Goal: Task Accomplishment & Management: Use online tool/utility

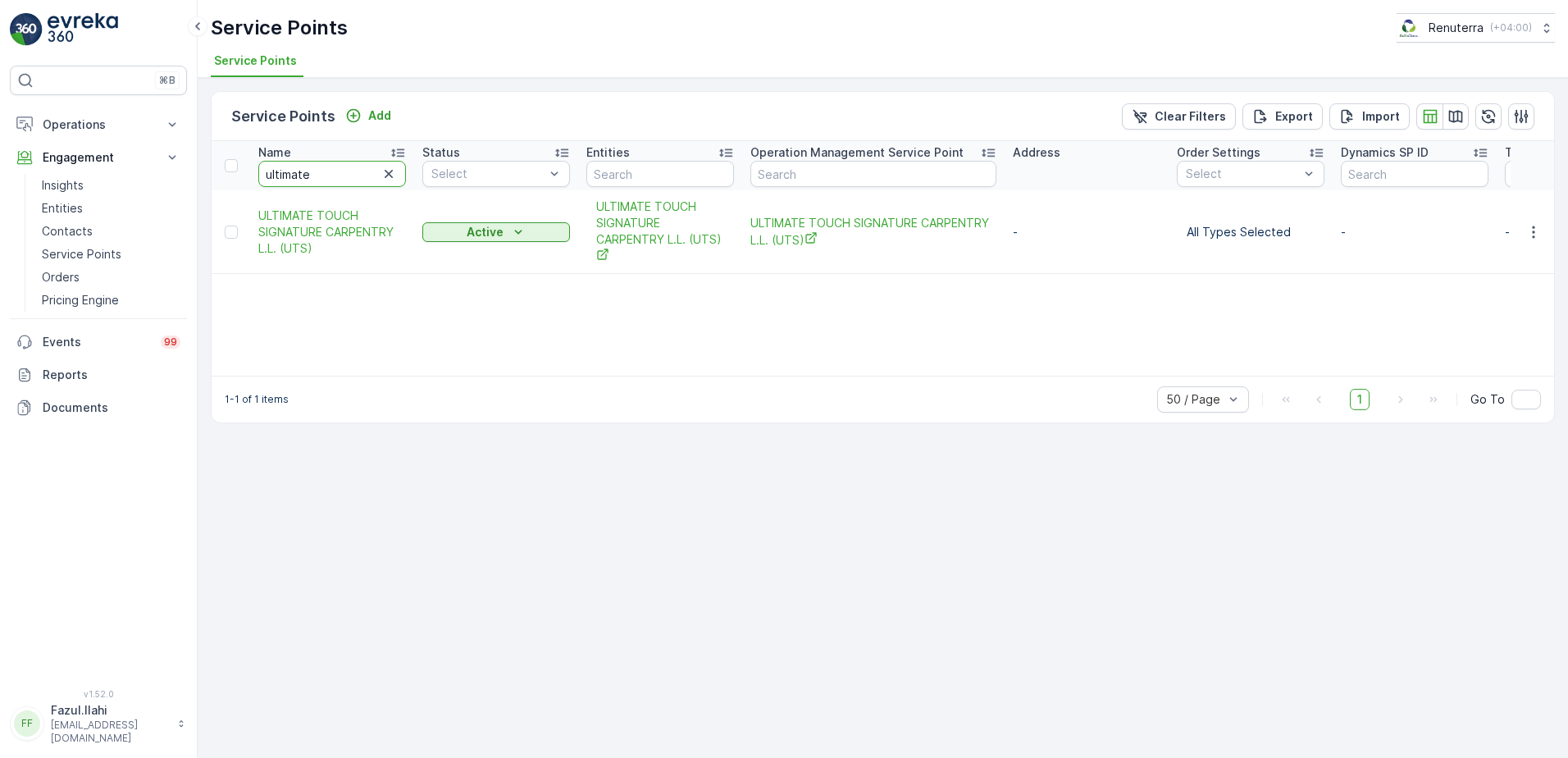
click at [351, 180] on input "ultimate" at bounding box center [332, 173] width 148 height 26
type input "ikesa"
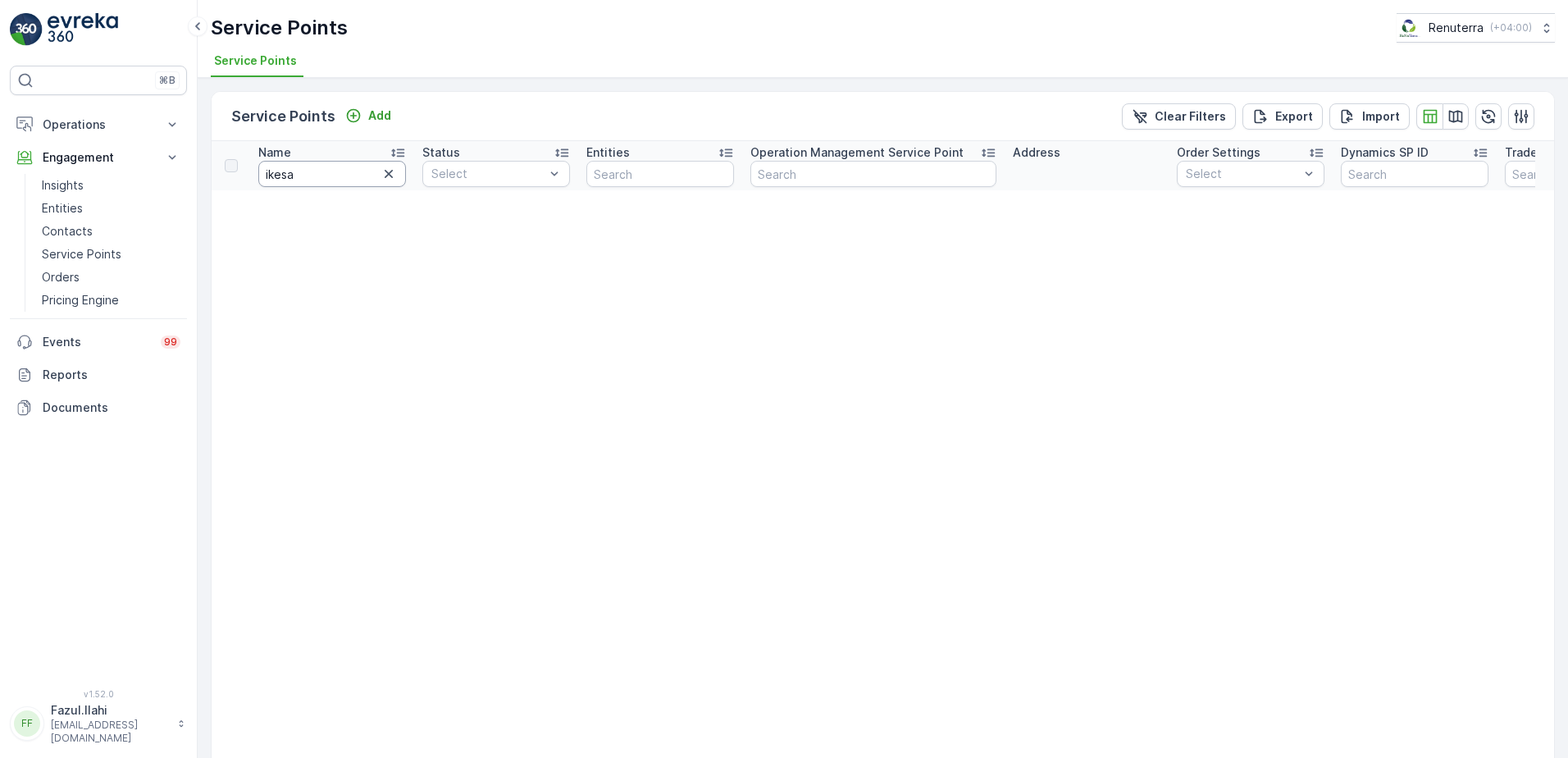
click at [351, 180] on input "ikesa" at bounding box center [332, 173] width 148 height 26
type input "Mikes"
click at [351, 180] on input "Mikes" at bounding box center [332, 173] width 148 height 26
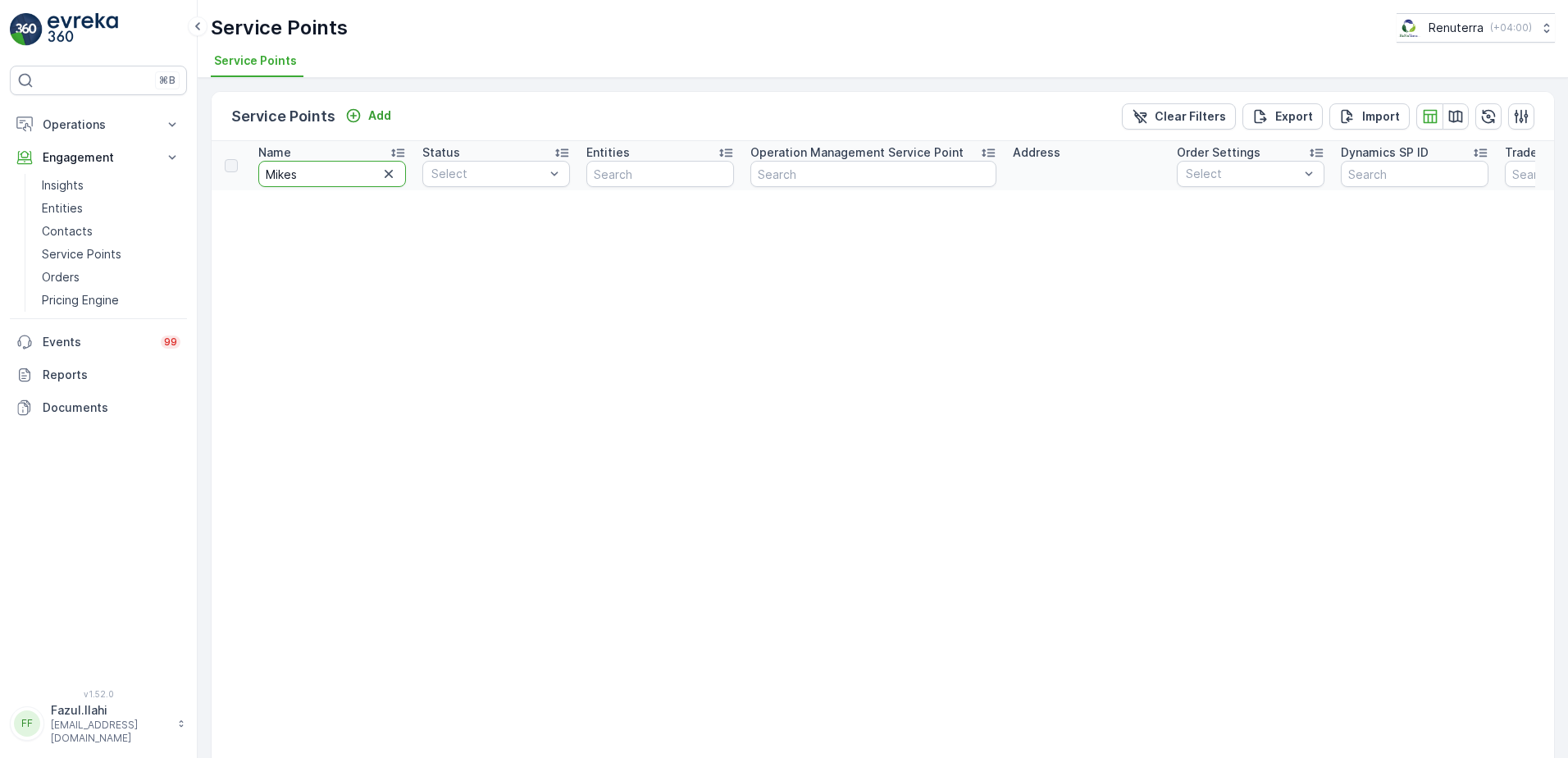
click at [351, 180] on input "Mikes" at bounding box center [332, 173] width 148 height 26
type input "Mikee"
click at [351, 180] on input "Mikee" at bounding box center [332, 173] width 148 height 26
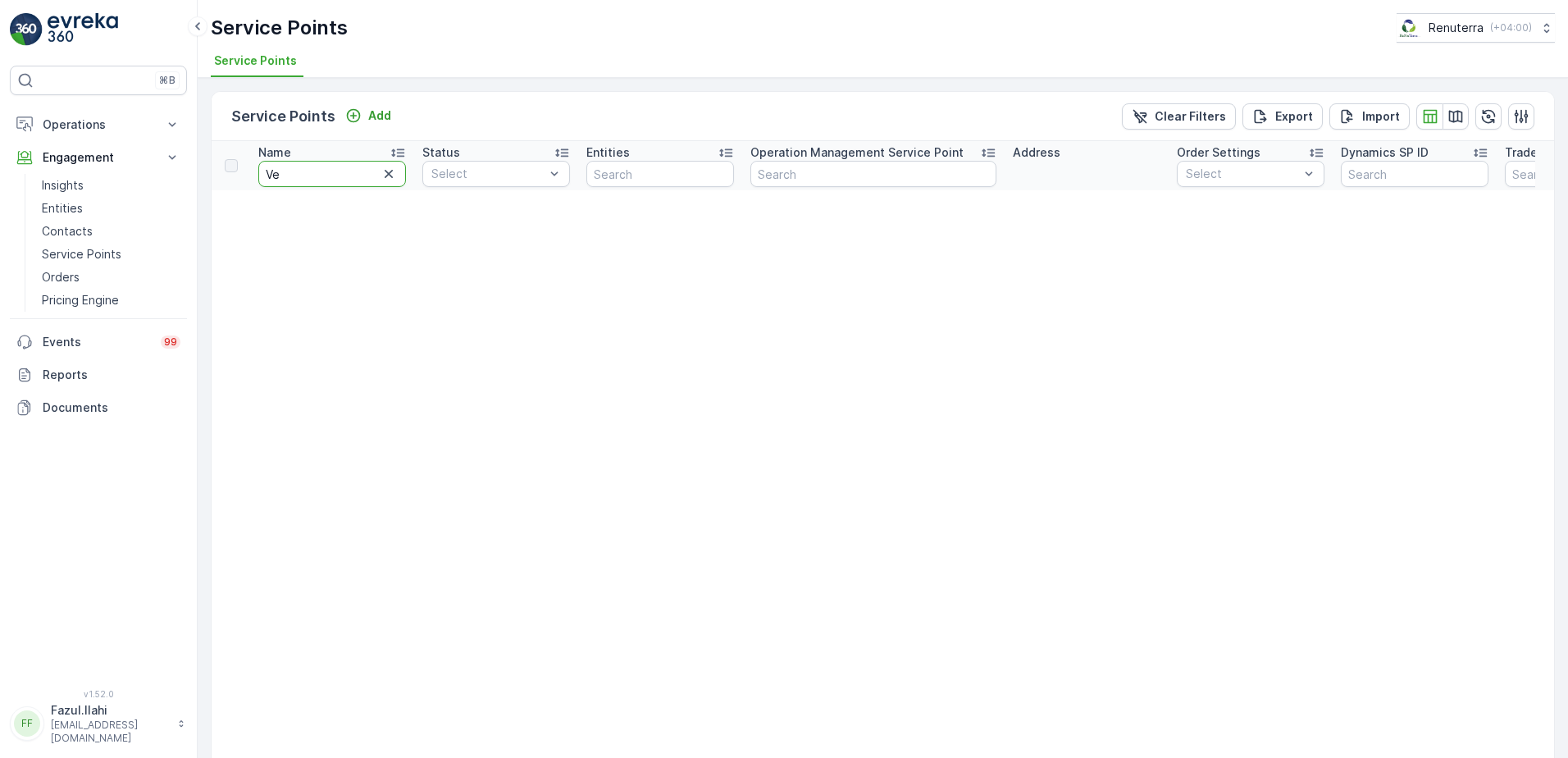
type input "Vet"
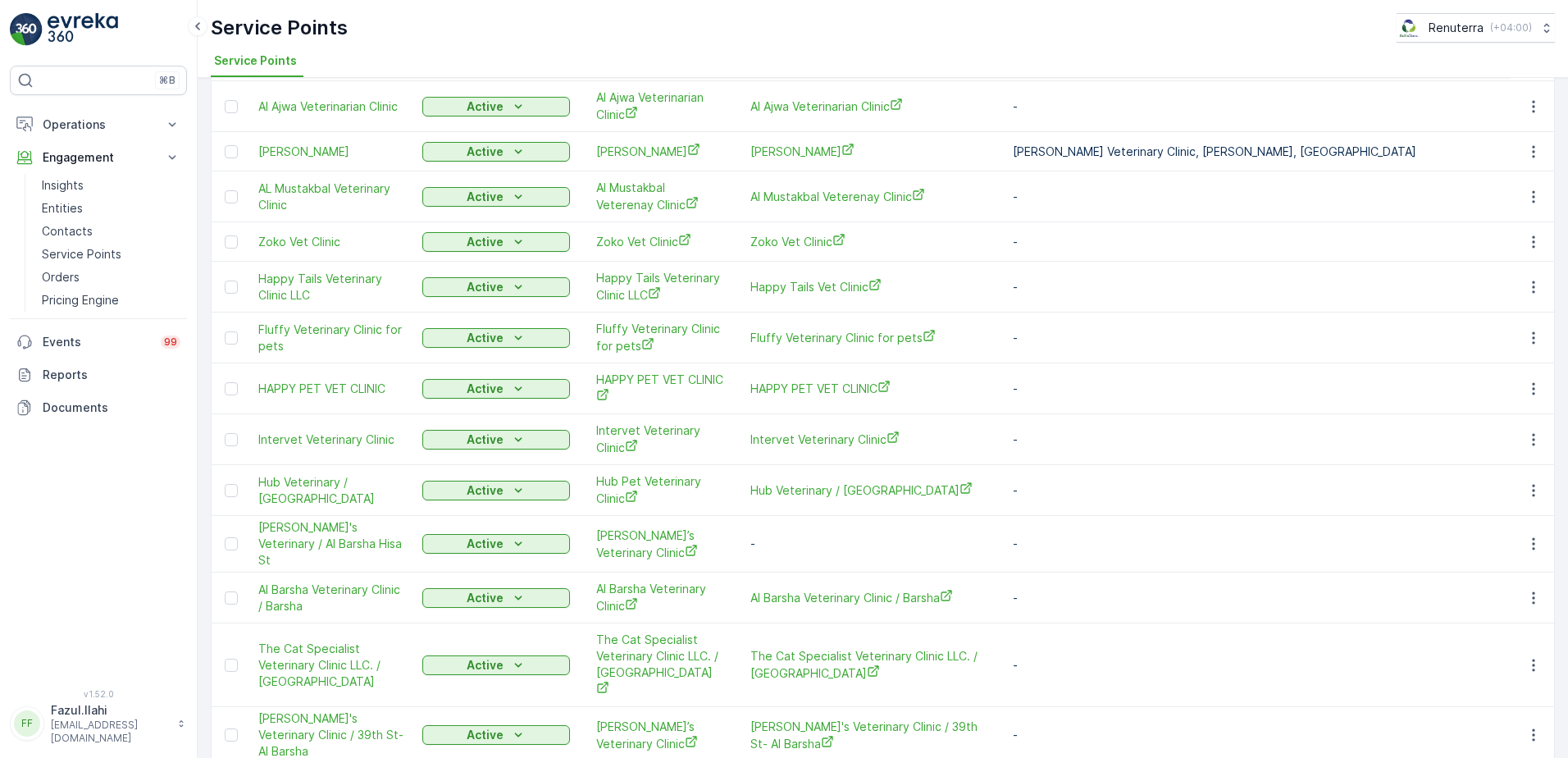
scroll to position [902, 0]
click at [1526, 535] on icon "button" at bounding box center [1533, 542] width 16 height 16
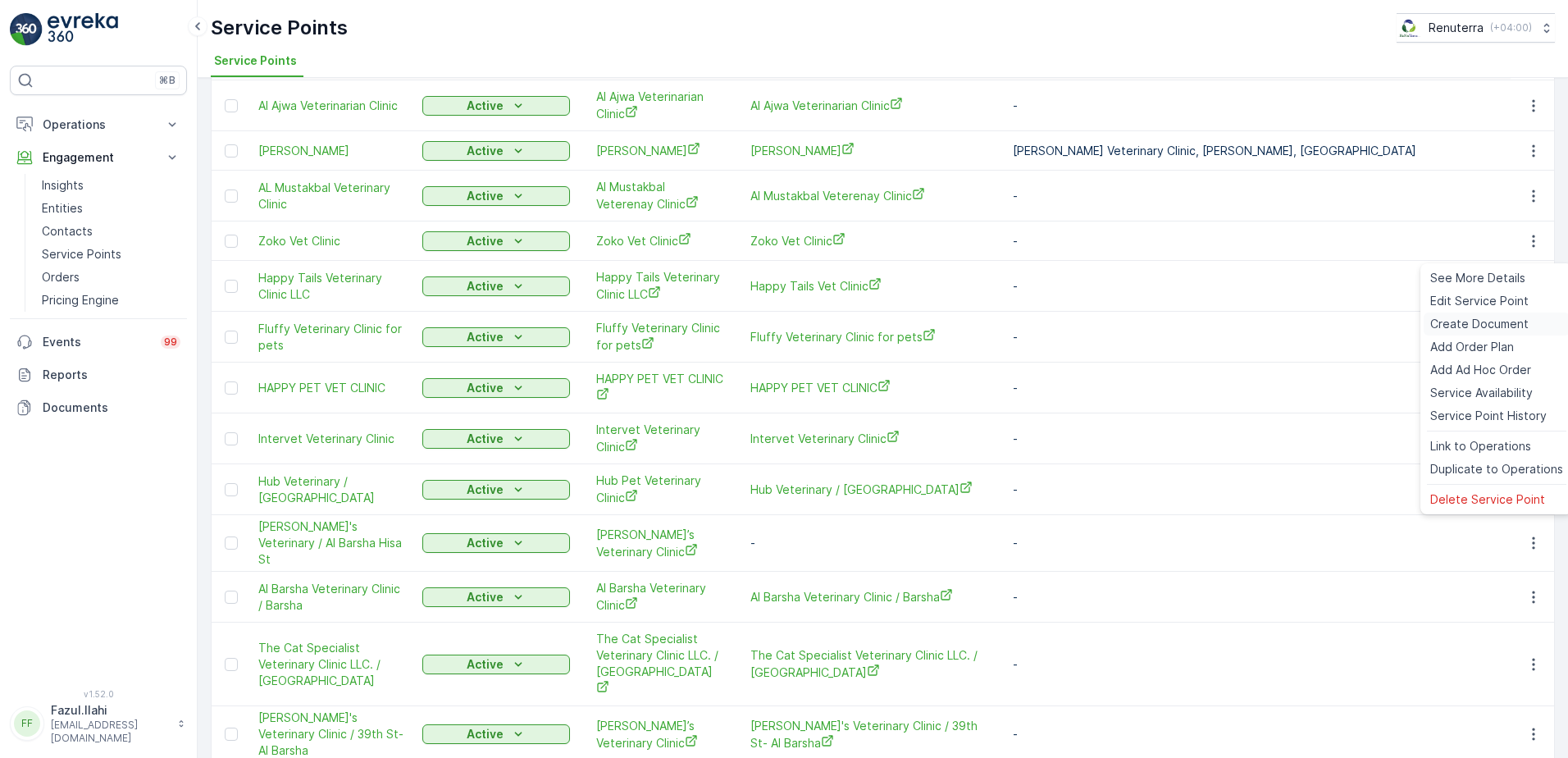
click at [1458, 316] on span "Create Document" at bounding box center [1480, 323] width 98 height 16
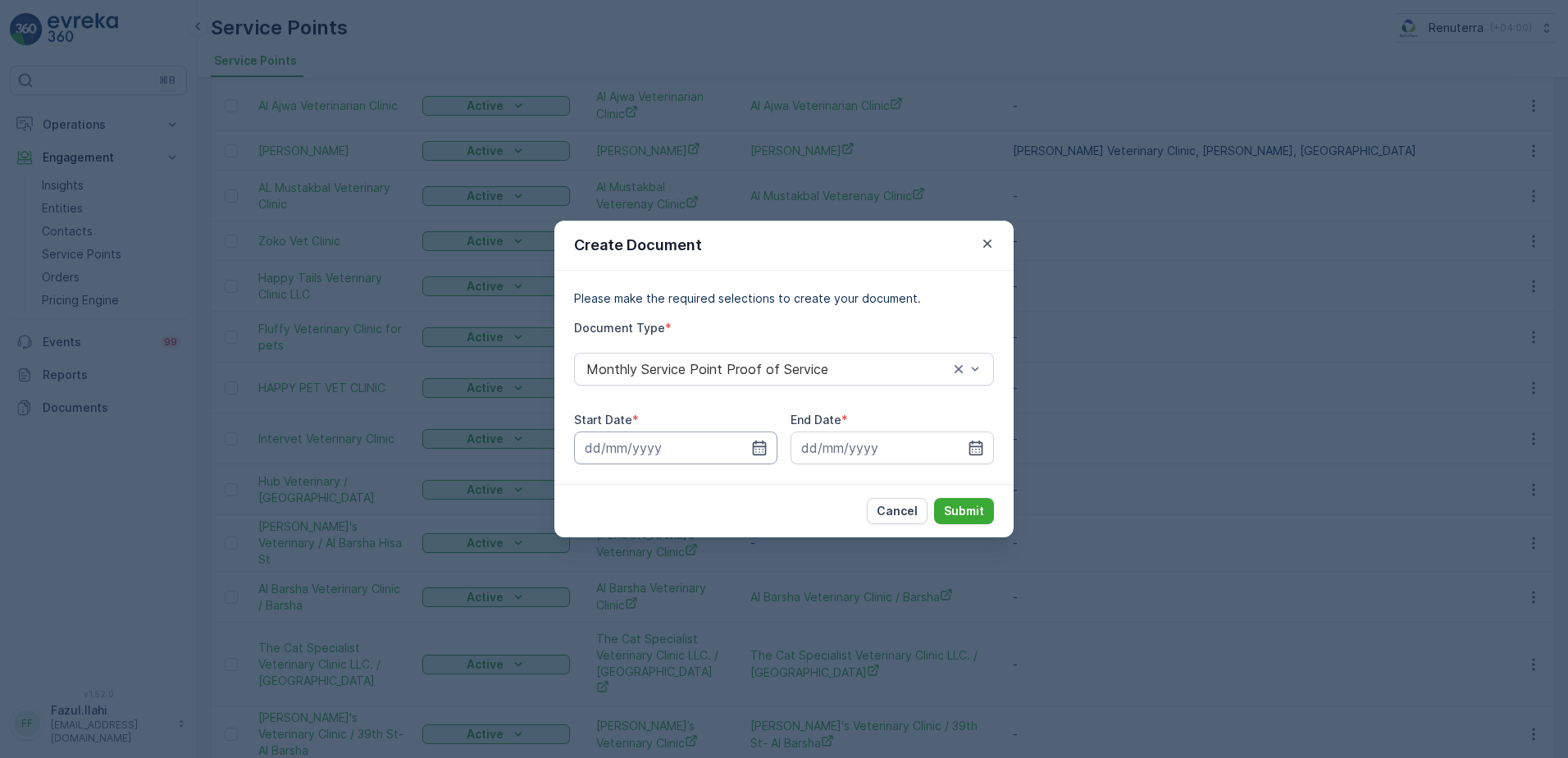
click at [770, 444] on input at bounding box center [676, 447] width 204 height 33
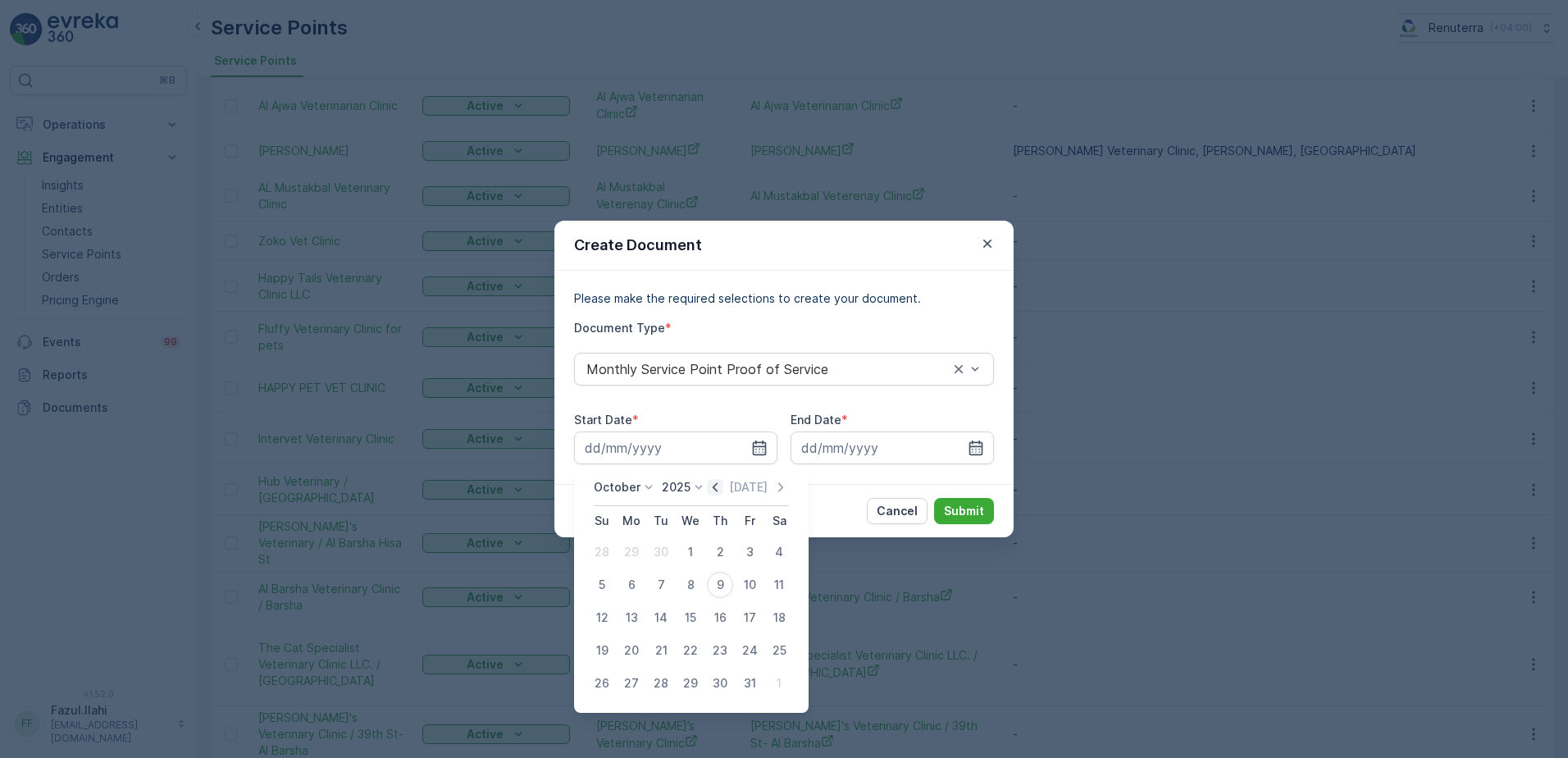
click at [716, 490] on icon "button" at bounding box center [715, 486] width 16 height 16
click at [635, 554] on div "1" at bounding box center [631, 552] width 26 height 26
type input "01.09.2025"
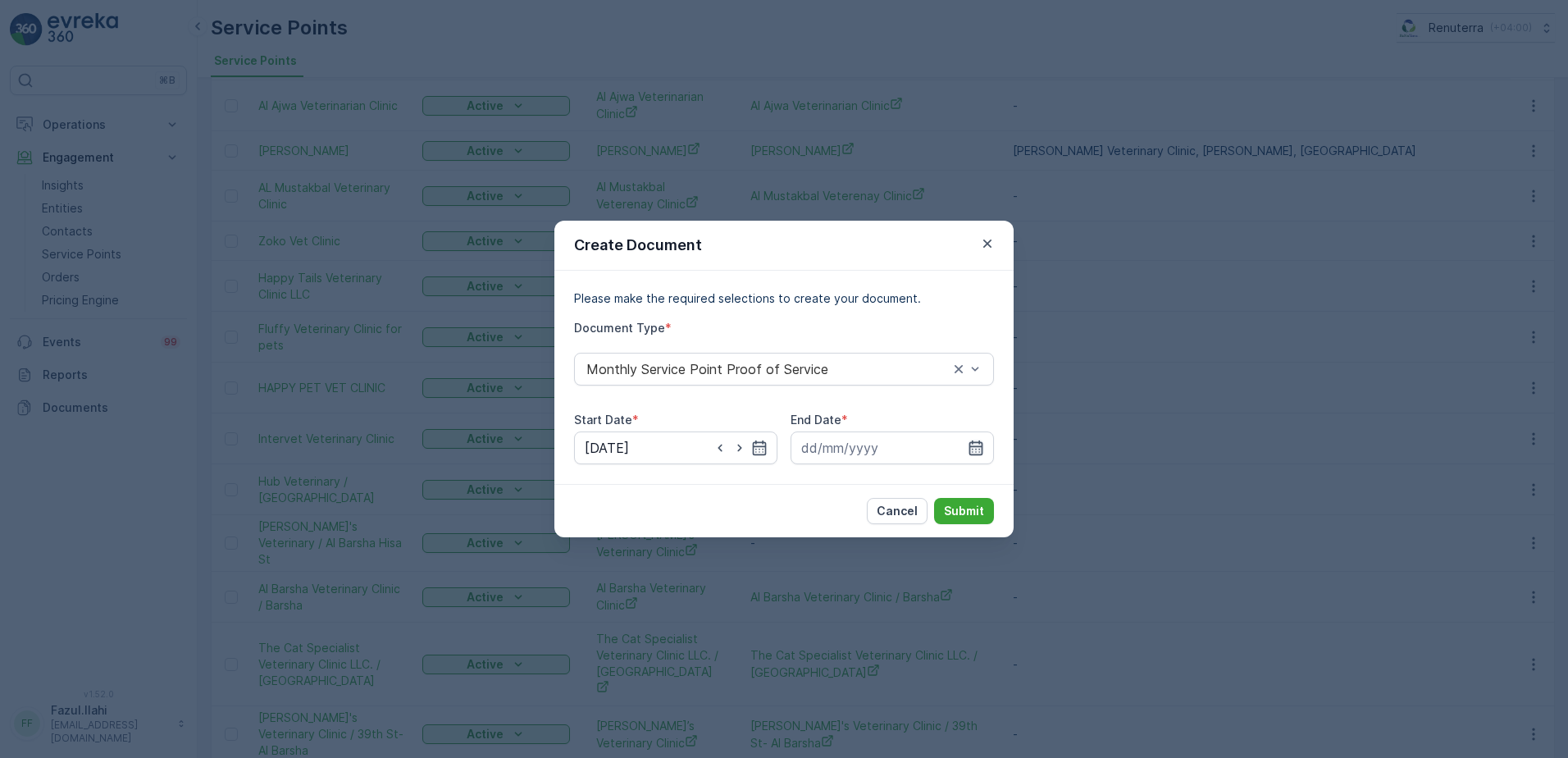
click at [978, 448] on icon "button" at bounding box center [975, 447] width 16 height 16
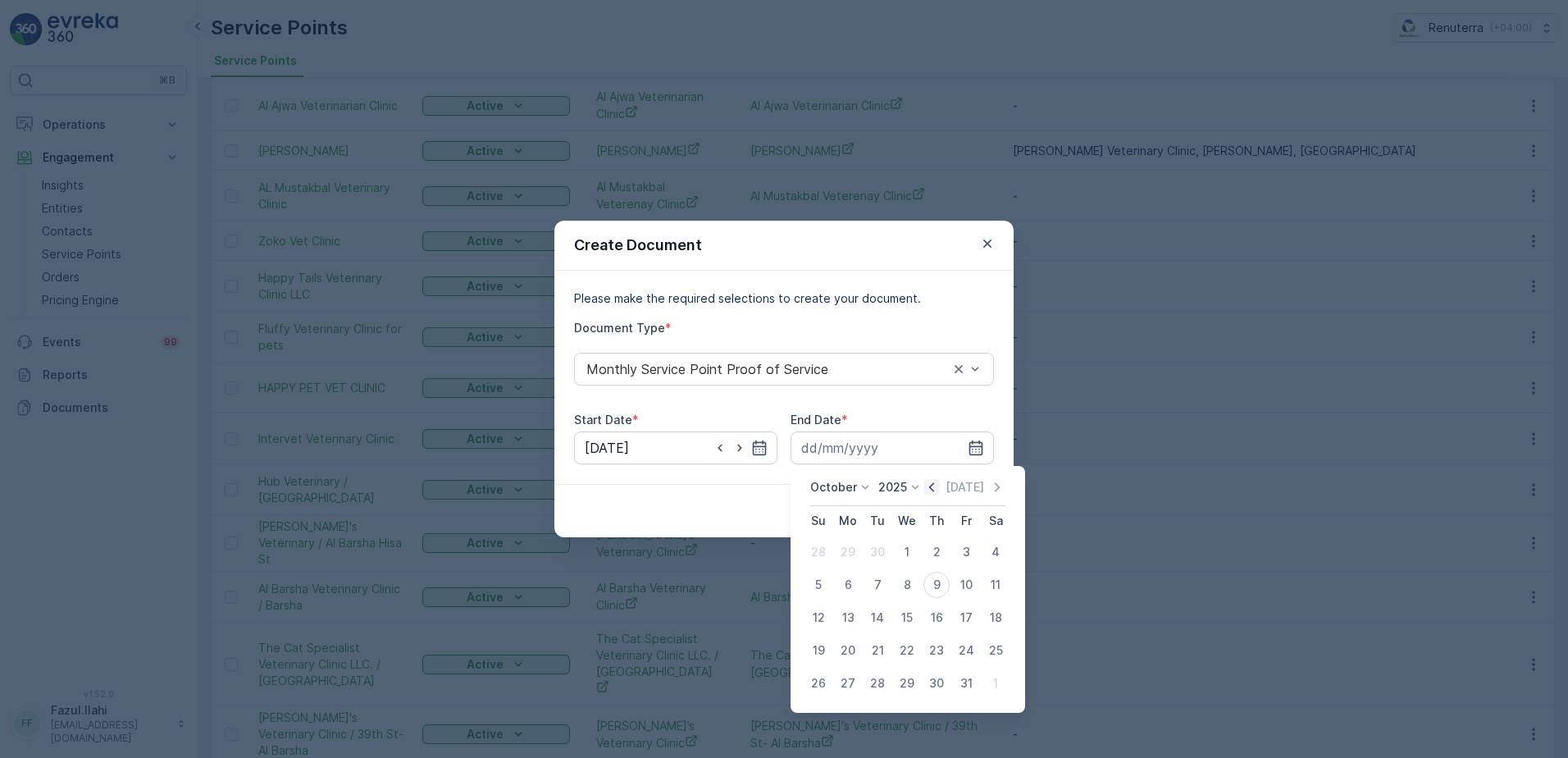
click at [931, 491] on icon "button" at bounding box center [931, 486] width 16 height 16
click at [880, 686] on div "30" at bounding box center [877, 682] width 26 height 26
type input "30.09.2025"
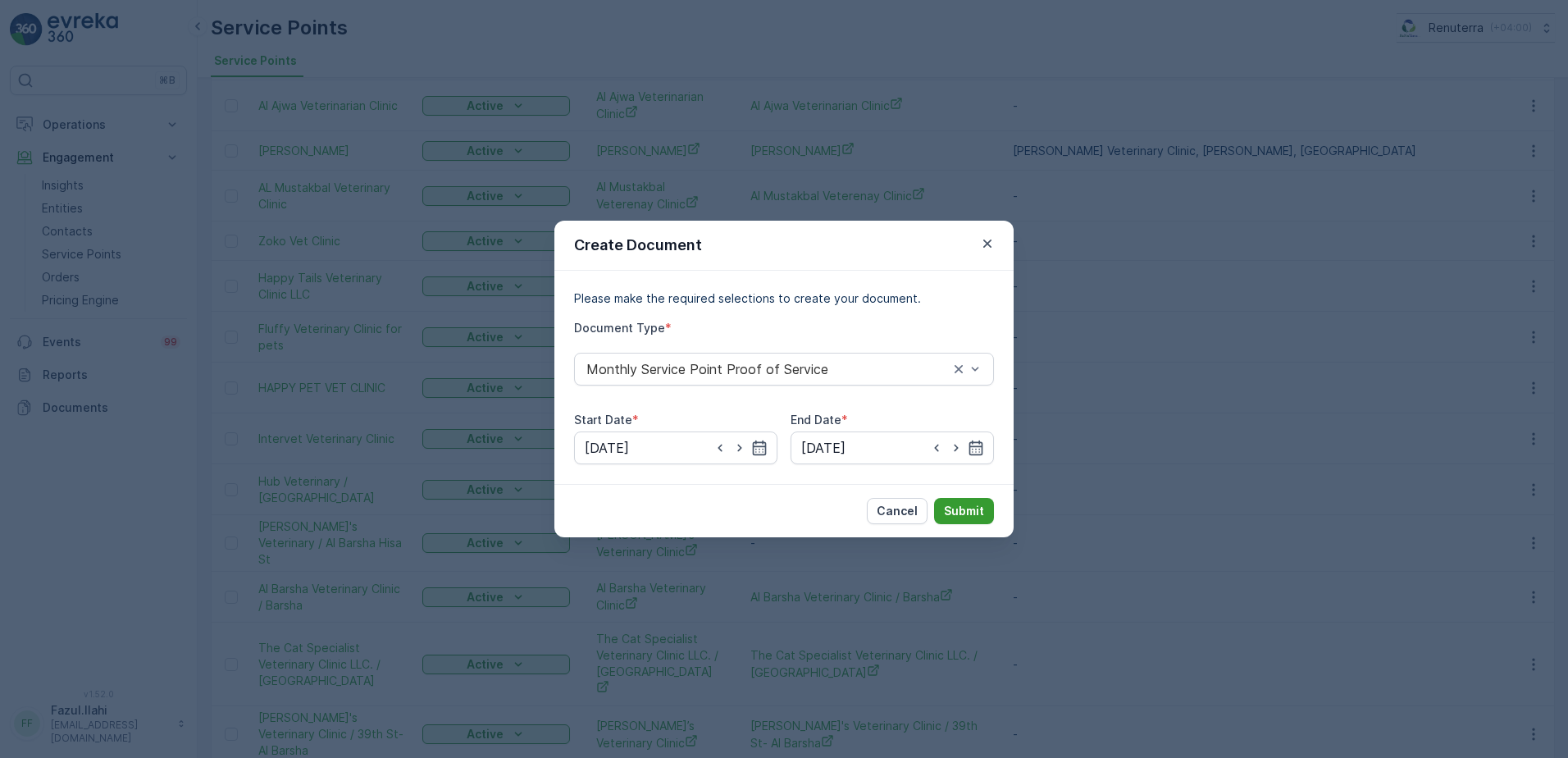
click at [963, 518] on p "Submit" at bounding box center [964, 510] width 40 height 16
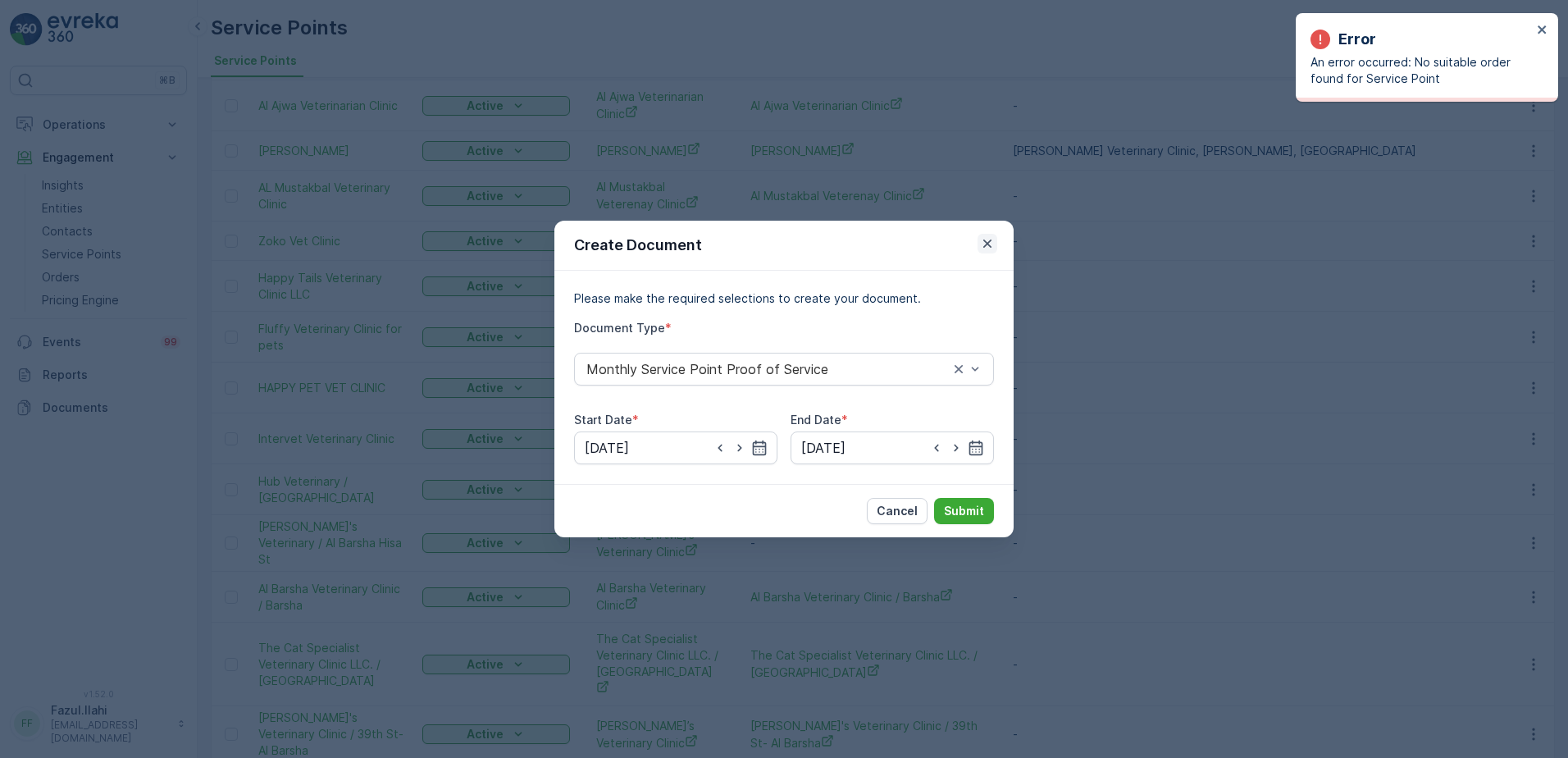
click at [994, 236] on icon "button" at bounding box center [986, 243] width 16 height 16
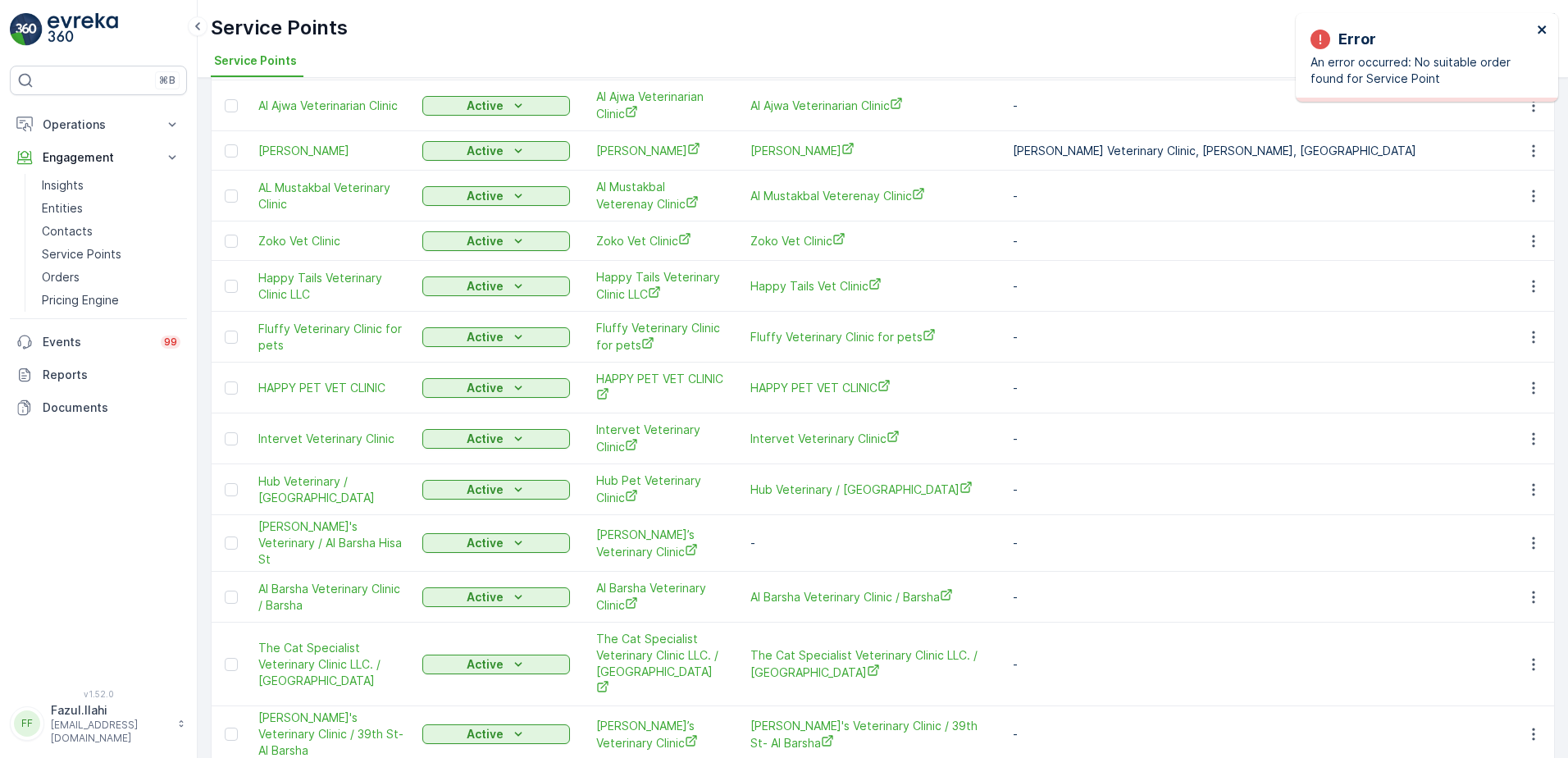
click at [1541, 31] on icon "close" at bounding box center [1542, 30] width 8 height 8
click at [113, 149] on p "Engagement" at bounding box center [98, 157] width 111 height 16
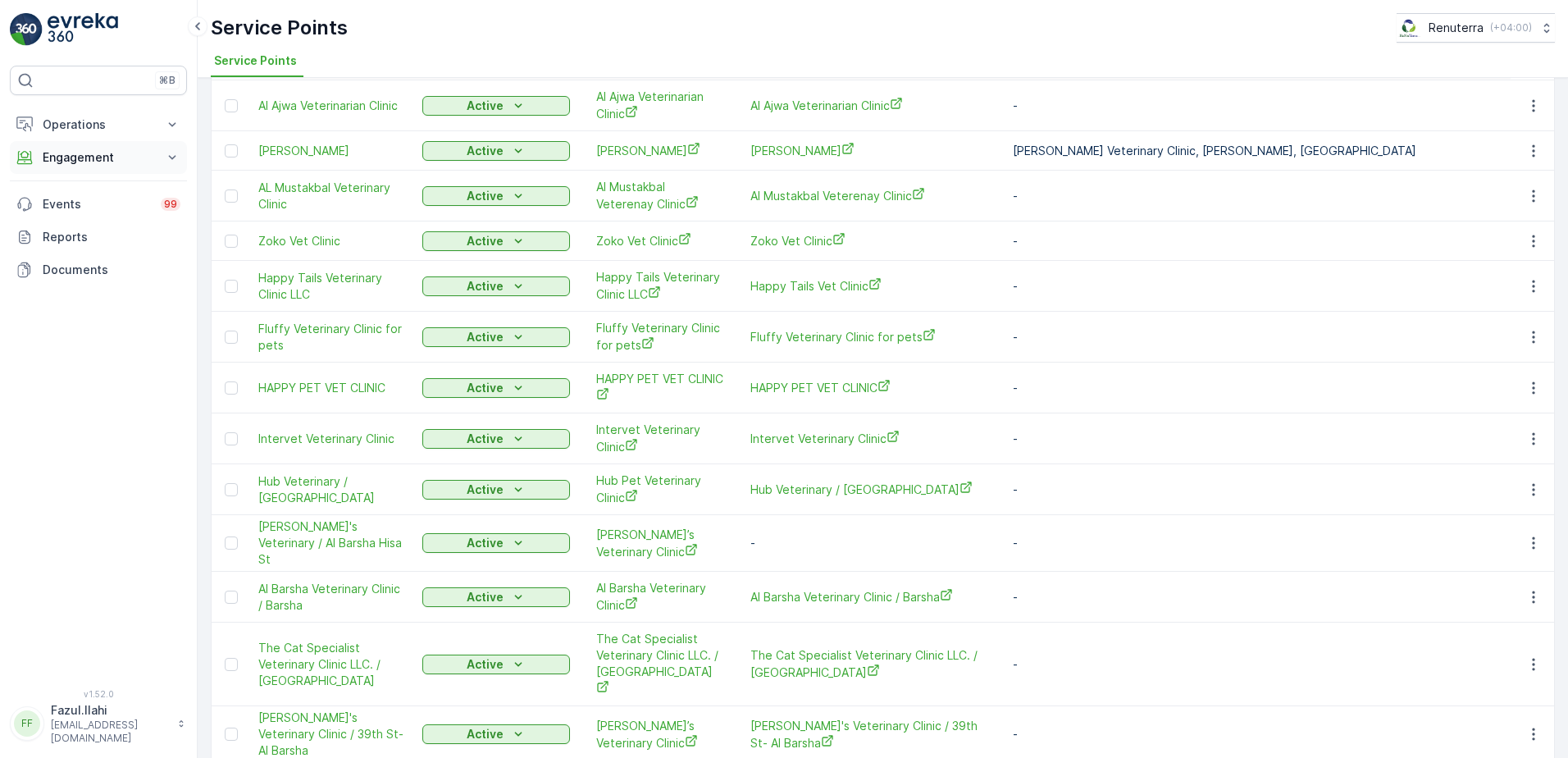
click at [104, 157] on p "Engagement" at bounding box center [98, 157] width 111 height 16
click at [71, 248] on p "Service Points" at bounding box center [81, 254] width 80 height 16
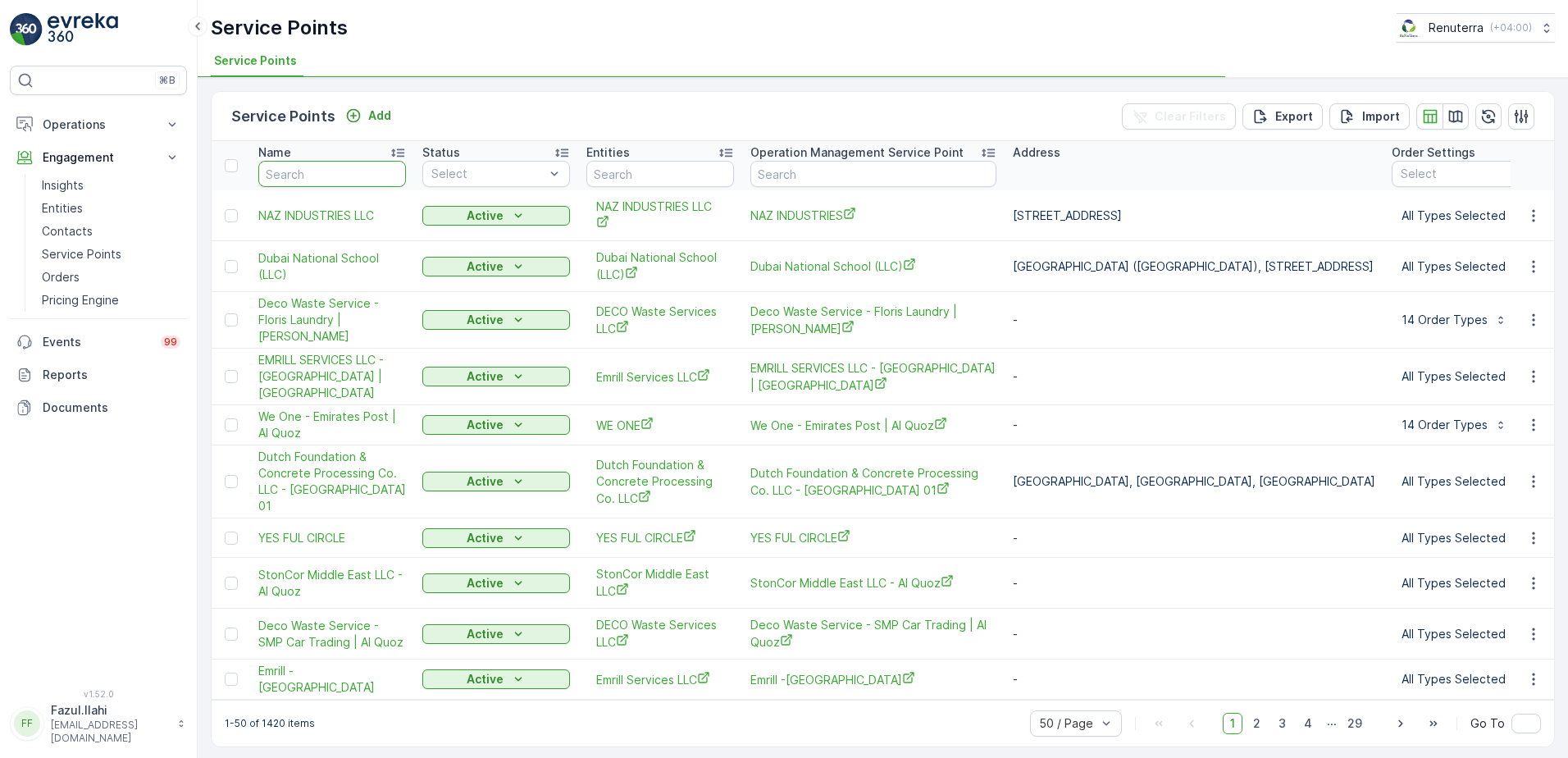
click at [344, 181] on input "text" at bounding box center [332, 173] width 148 height 26
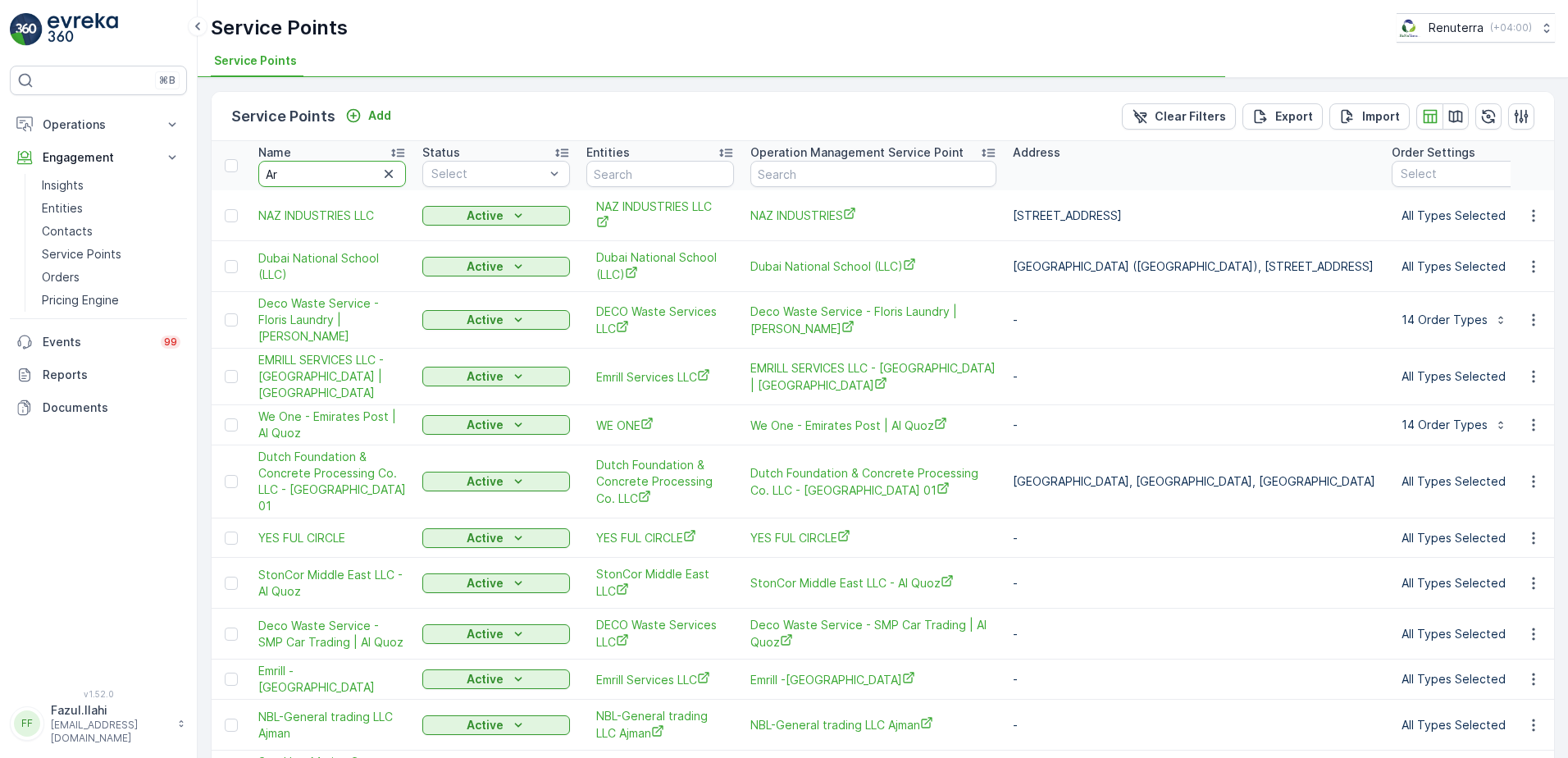
click at [344, 181] on input "Ar" at bounding box center [332, 173] width 148 height 26
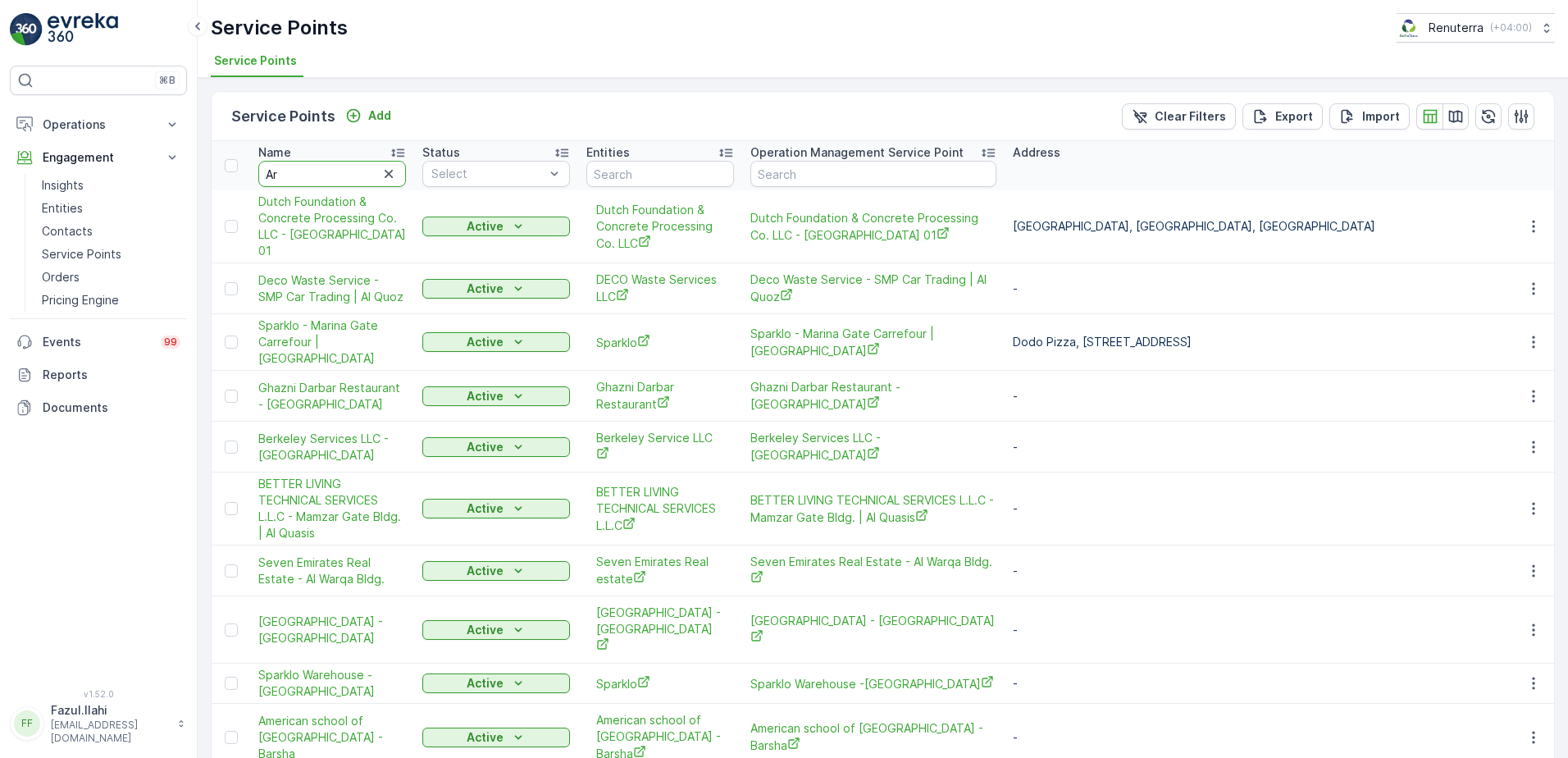
type input "Art"
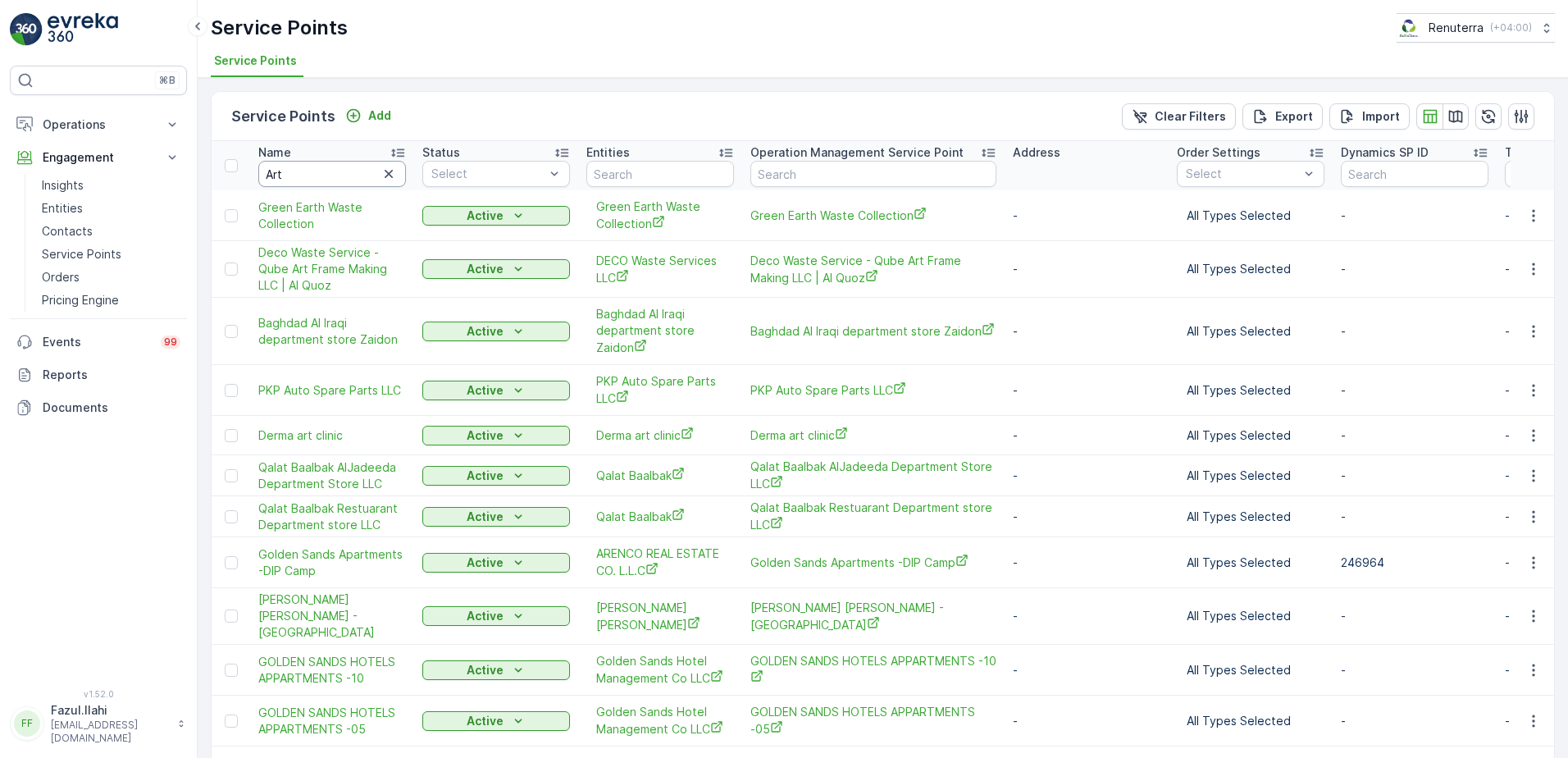
click at [326, 175] on input "Art" at bounding box center [332, 173] width 148 height 26
type input "Art"
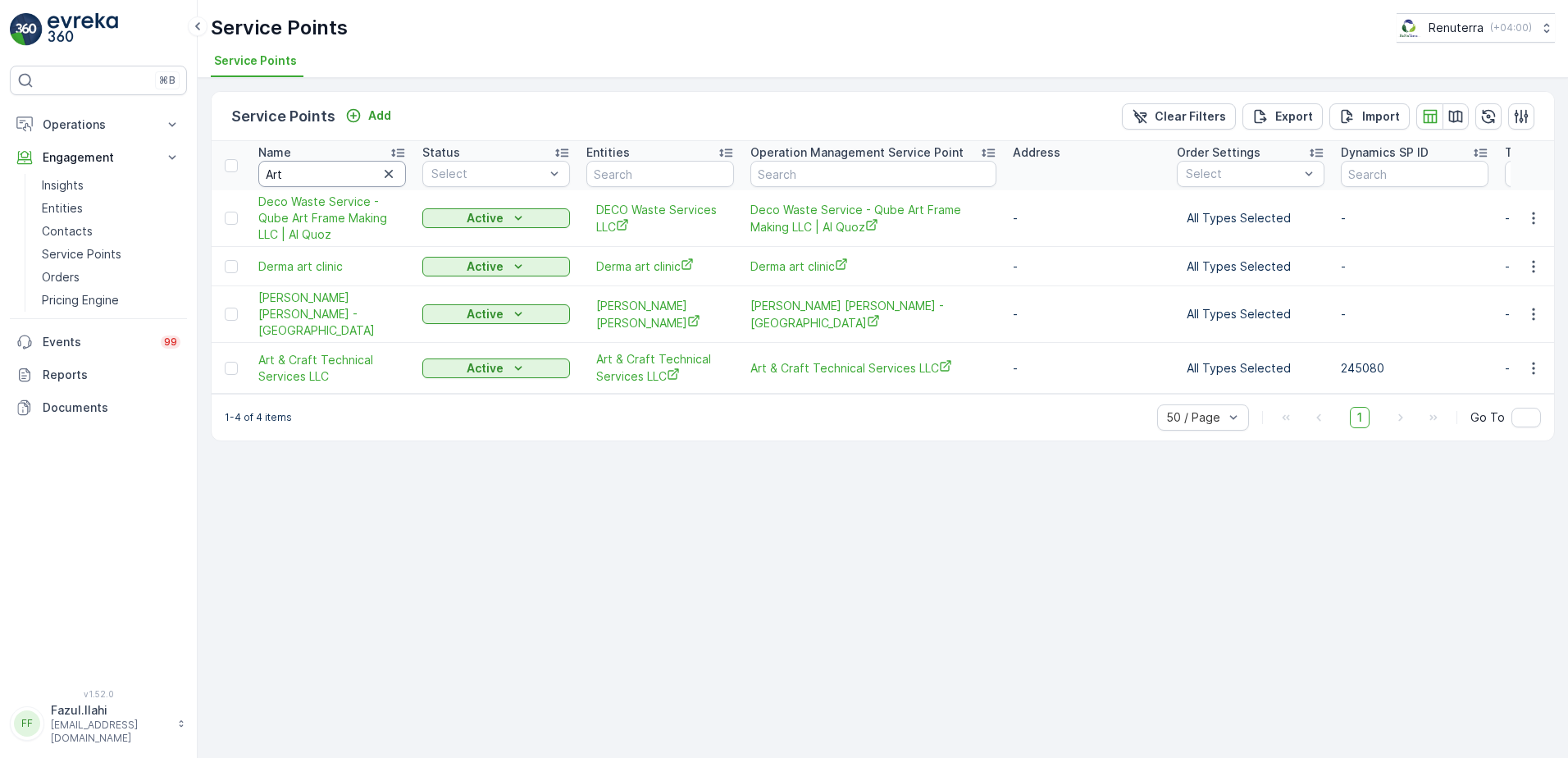
click at [323, 178] on input "Art" at bounding box center [332, 173] width 148 height 26
type input "Mikes"
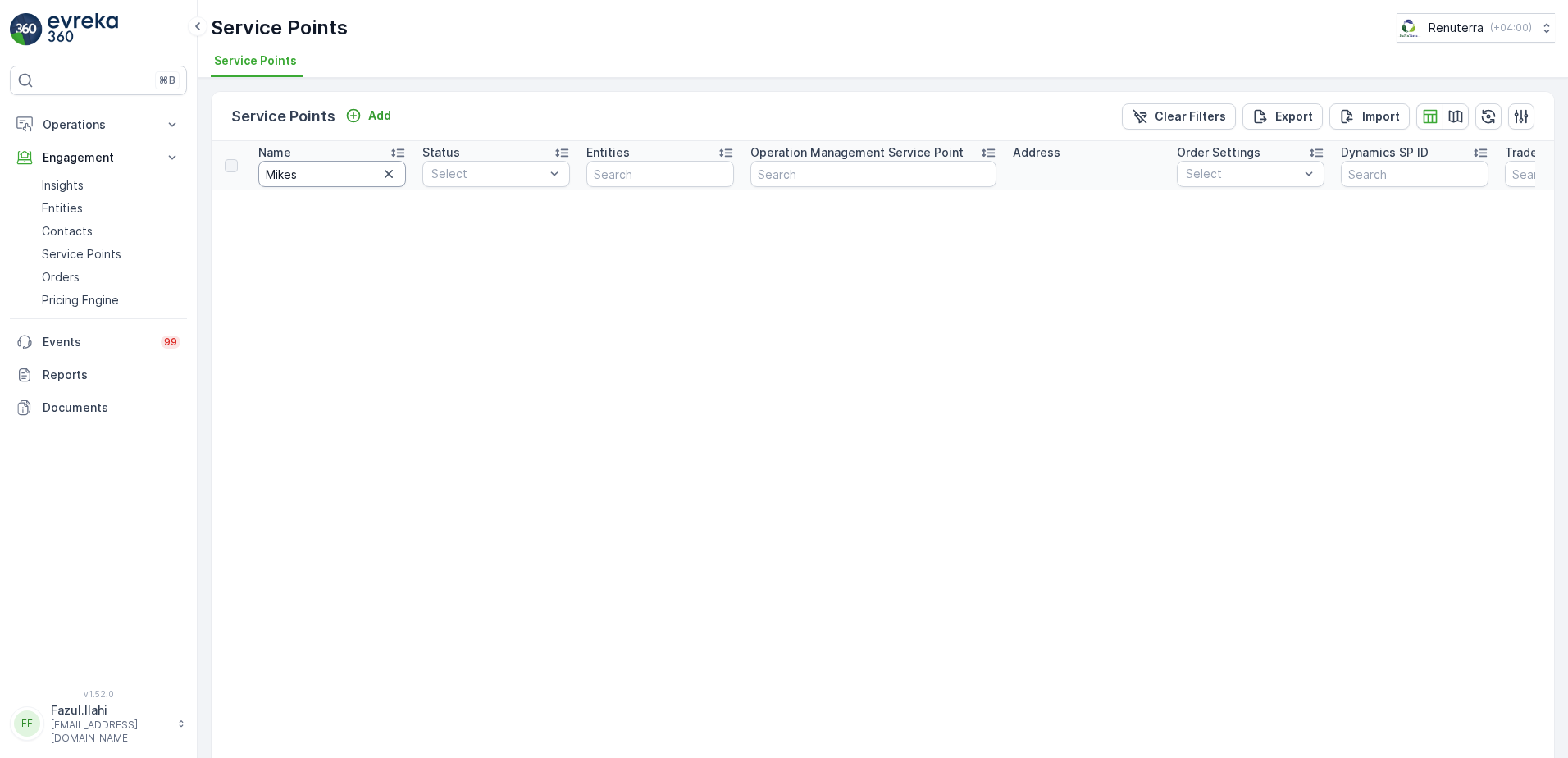
click at [323, 178] on input "Mikes" at bounding box center [332, 173] width 148 height 26
type input "Mikes"
click at [323, 177] on input "Mikes" at bounding box center [332, 173] width 148 height 26
type input "Mike"
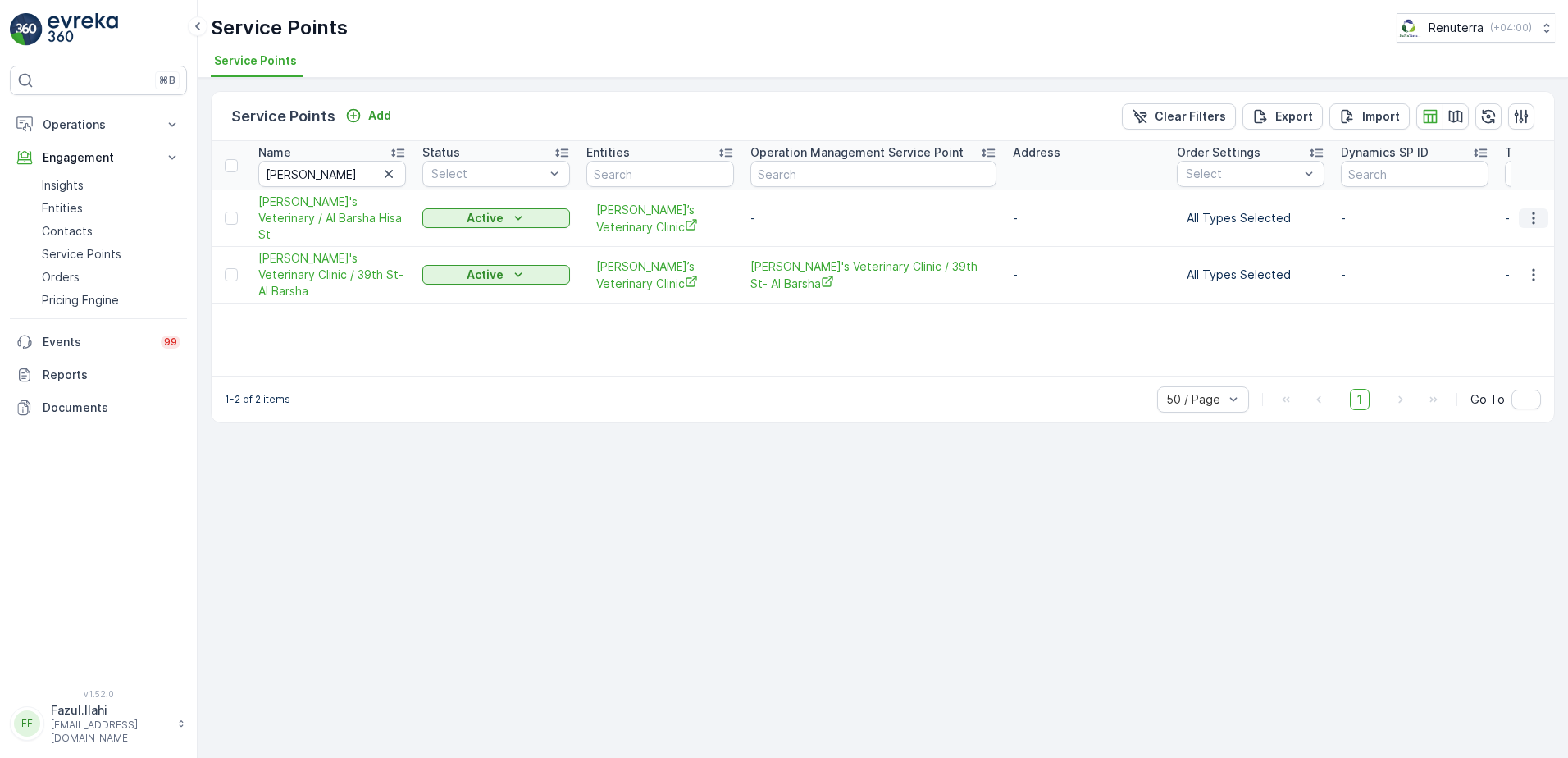
click at [1534, 216] on icon "button" at bounding box center [1533, 218] width 3 height 12
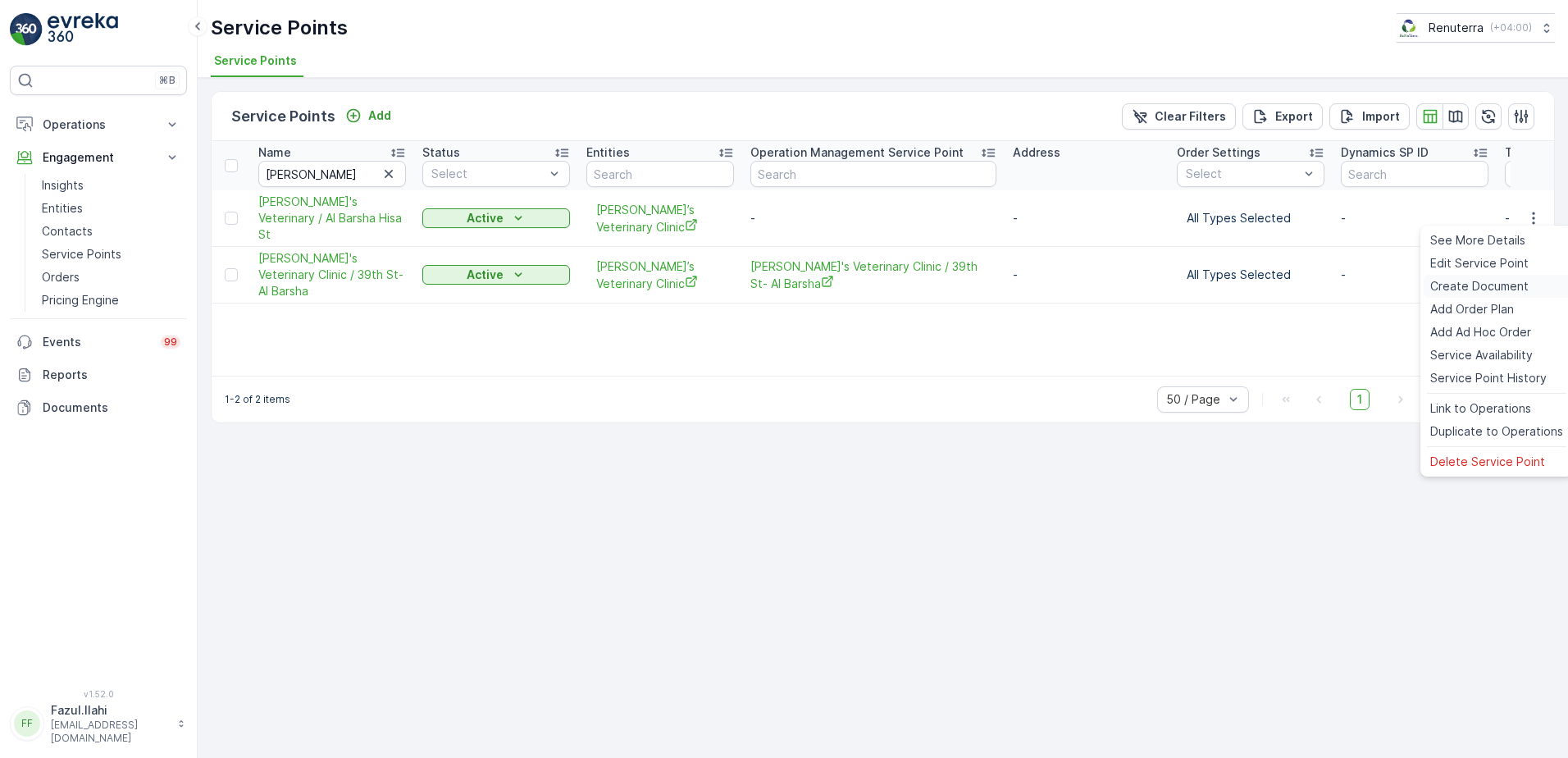
click at [1477, 278] on span "Create Document" at bounding box center [1480, 285] width 98 height 16
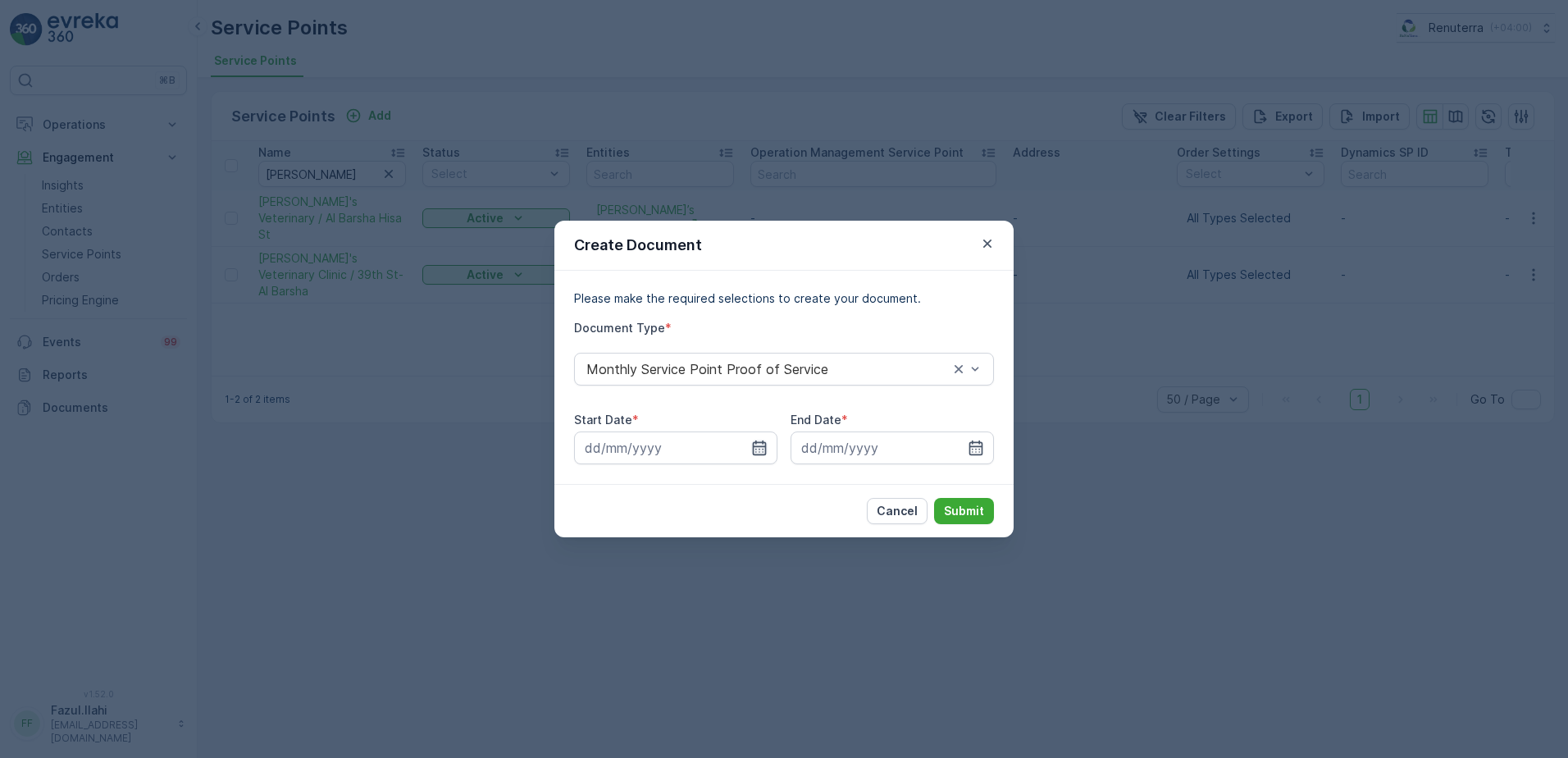
click at [767, 449] on icon "button" at bounding box center [759, 447] width 16 height 16
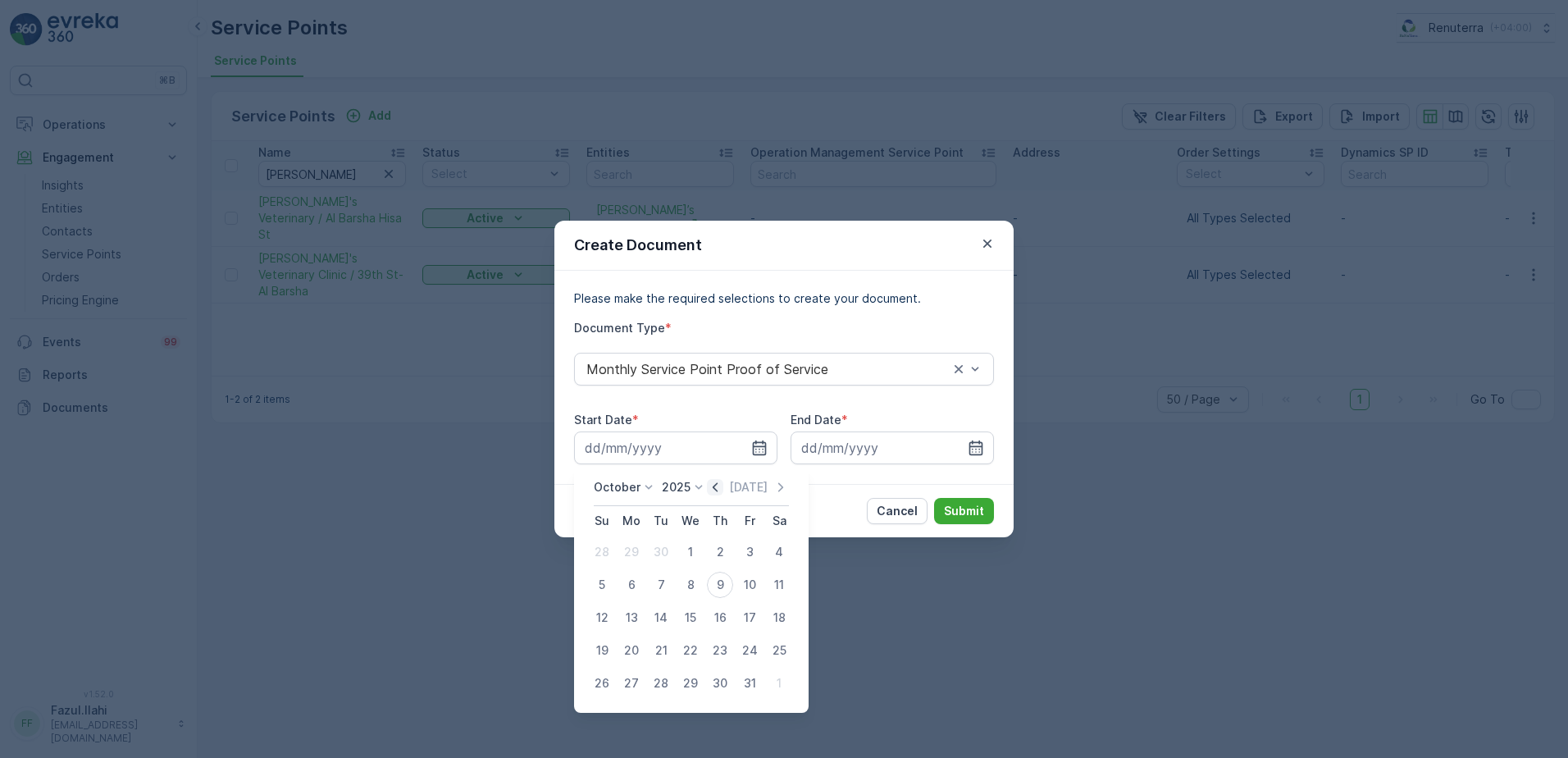
click at [722, 484] on icon "button" at bounding box center [715, 486] width 16 height 16
click at [631, 555] on div "1" at bounding box center [631, 552] width 26 height 26
type input "01.09.2025"
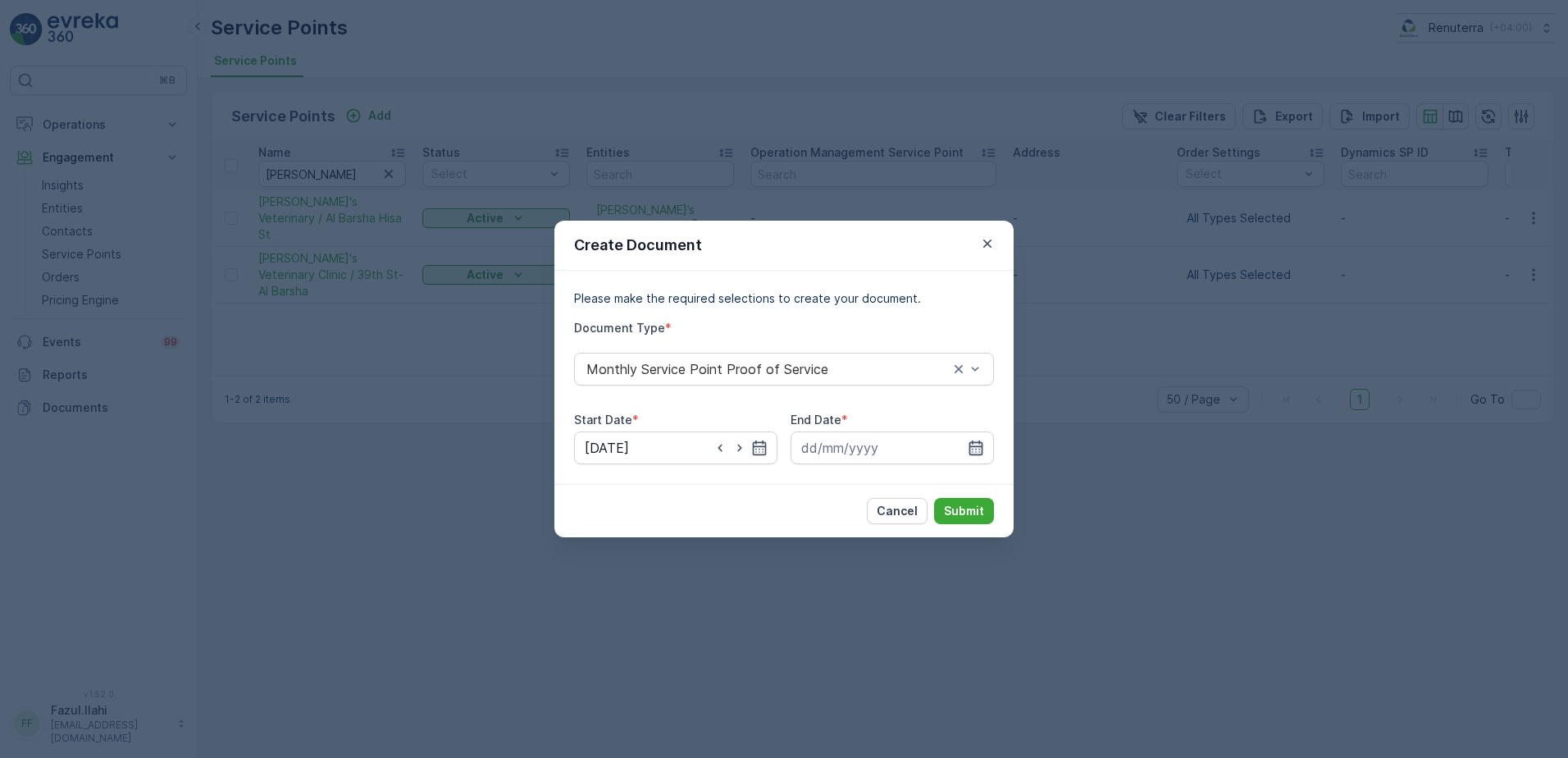
click at [981, 447] on icon "button" at bounding box center [976, 447] width 14 height 14
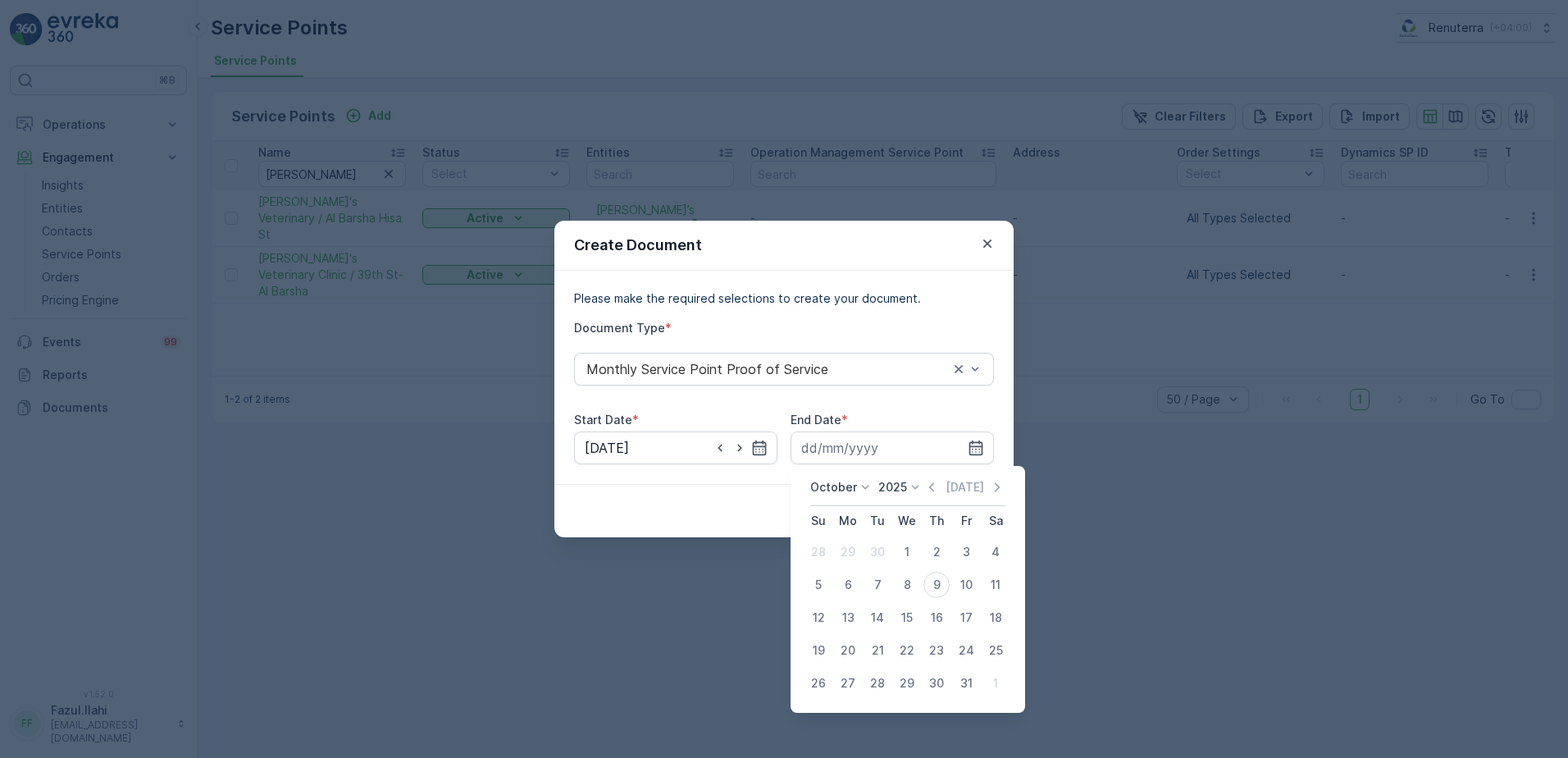
click at [934, 489] on icon "button" at bounding box center [932, 486] width 5 height 9
click at [882, 682] on div "30" at bounding box center [877, 682] width 26 height 26
type input "30.09.2025"
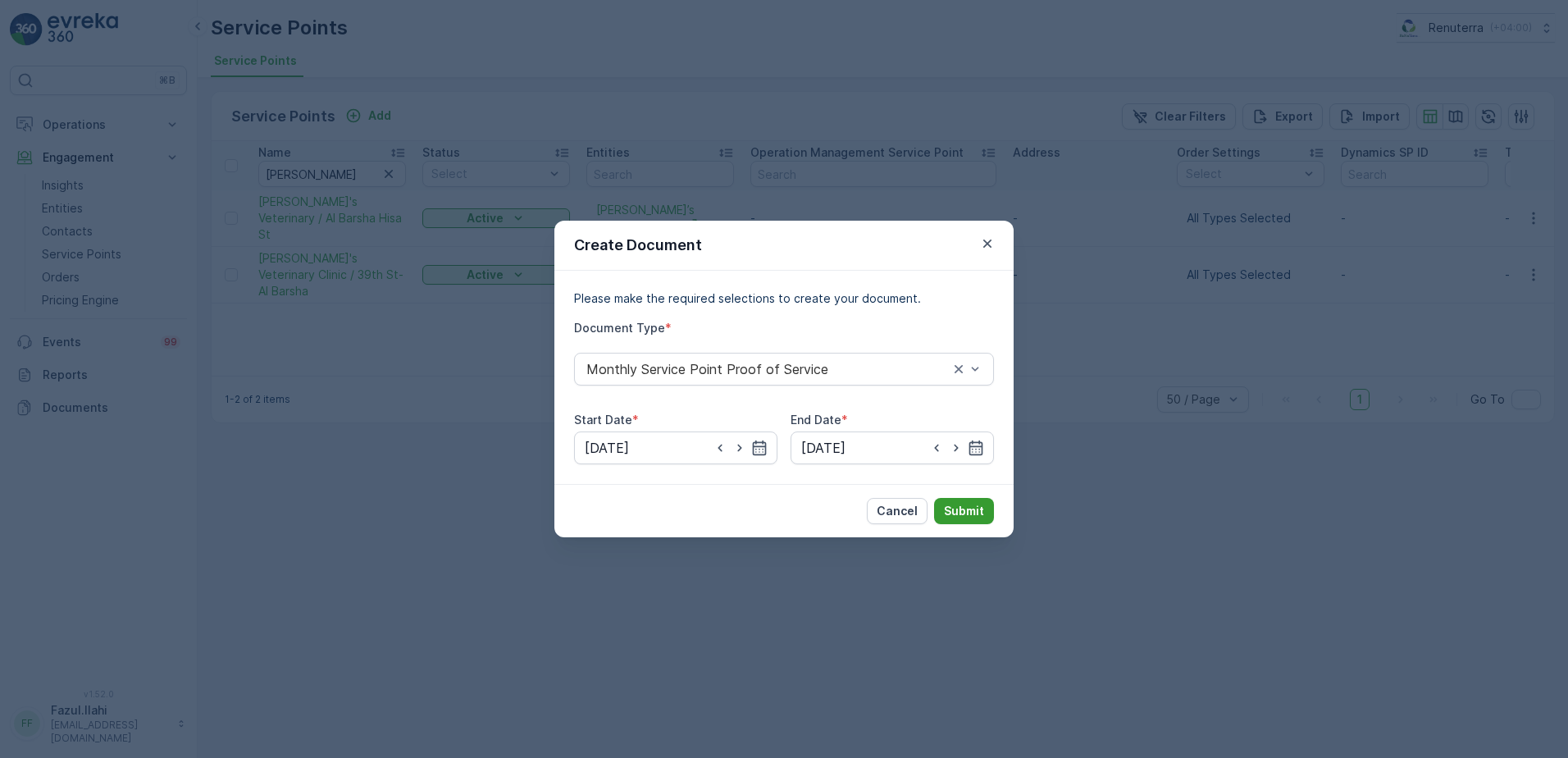
click at [967, 506] on p "Submit" at bounding box center [964, 510] width 40 height 16
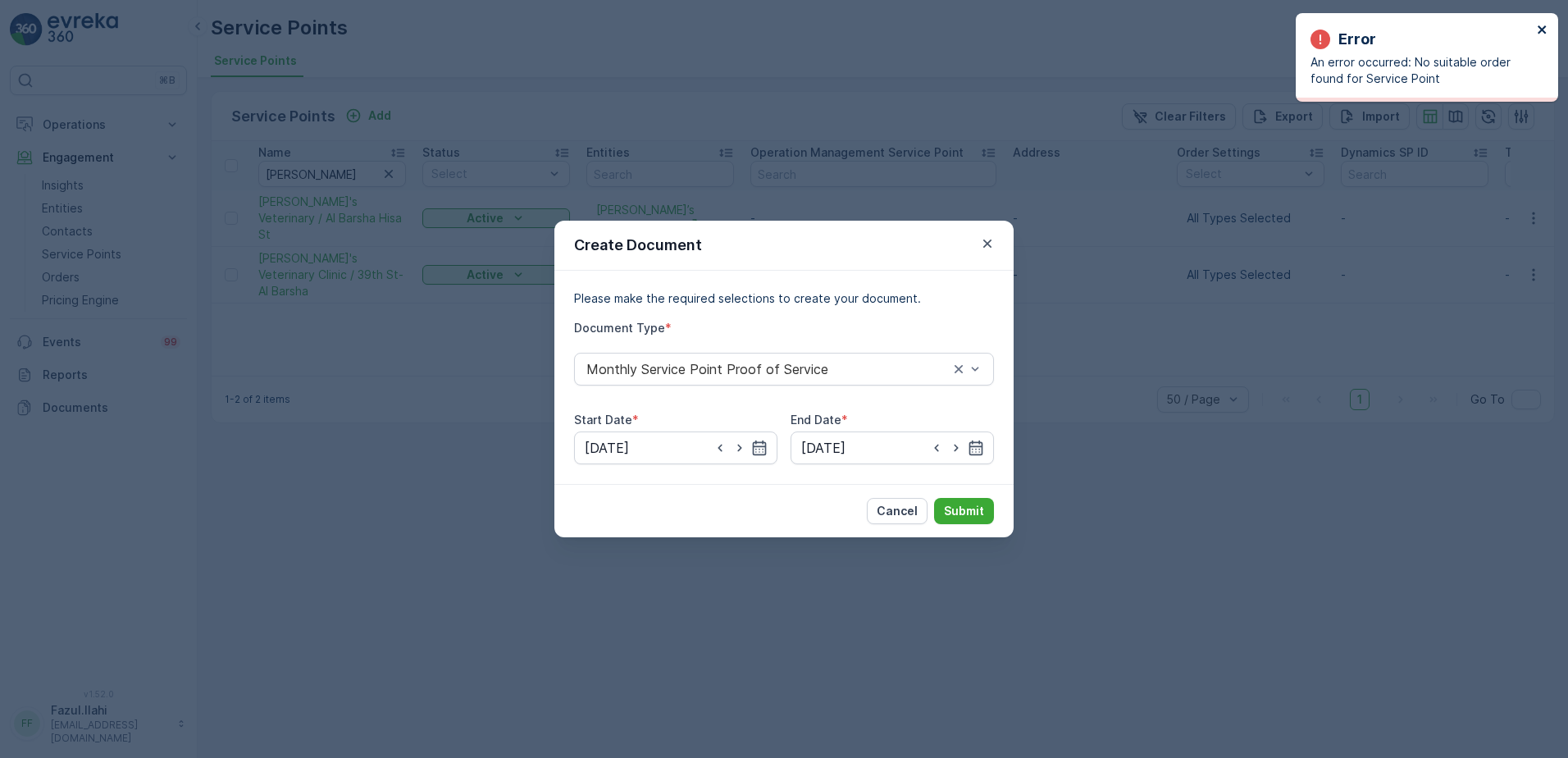
click at [1544, 24] on icon "close" at bounding box center [1543, 29] width 12 height 13
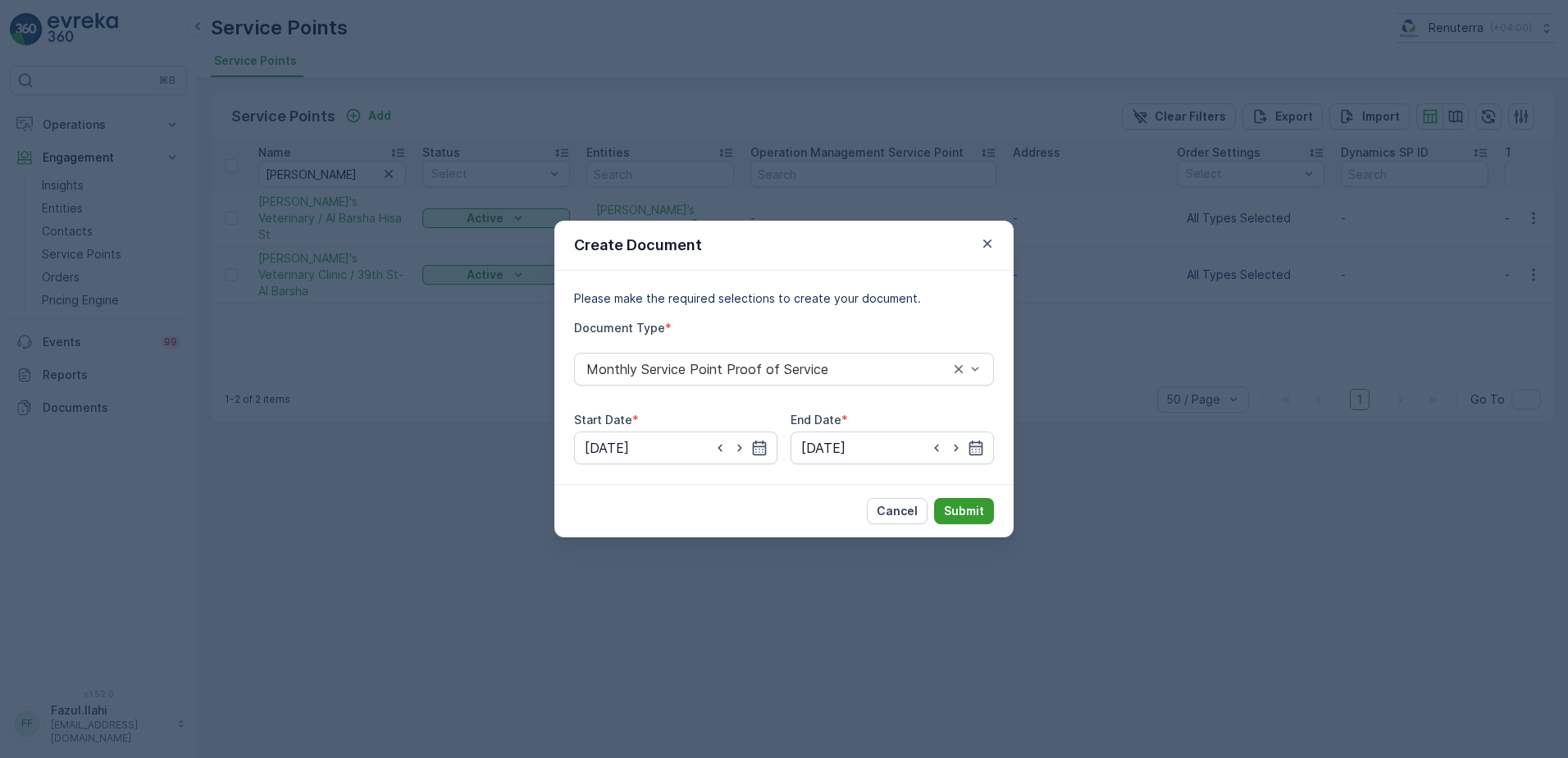
click at [964, 501] on button "Submit" at bounding box center [964, 510] width 60 height 26
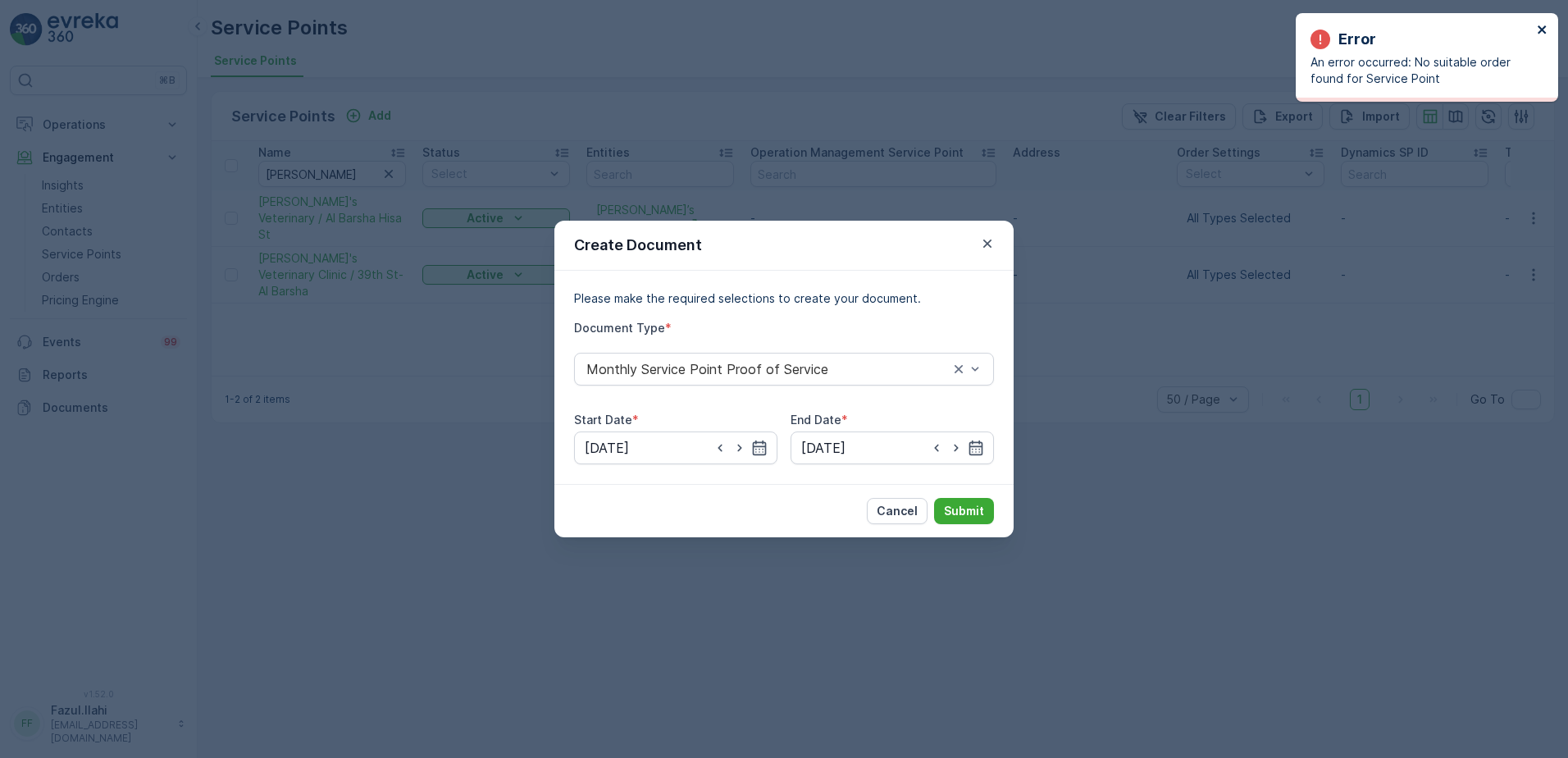
click at [1546, 27] on icon "close" at bounding box center [1543, 29] width 12 height 13
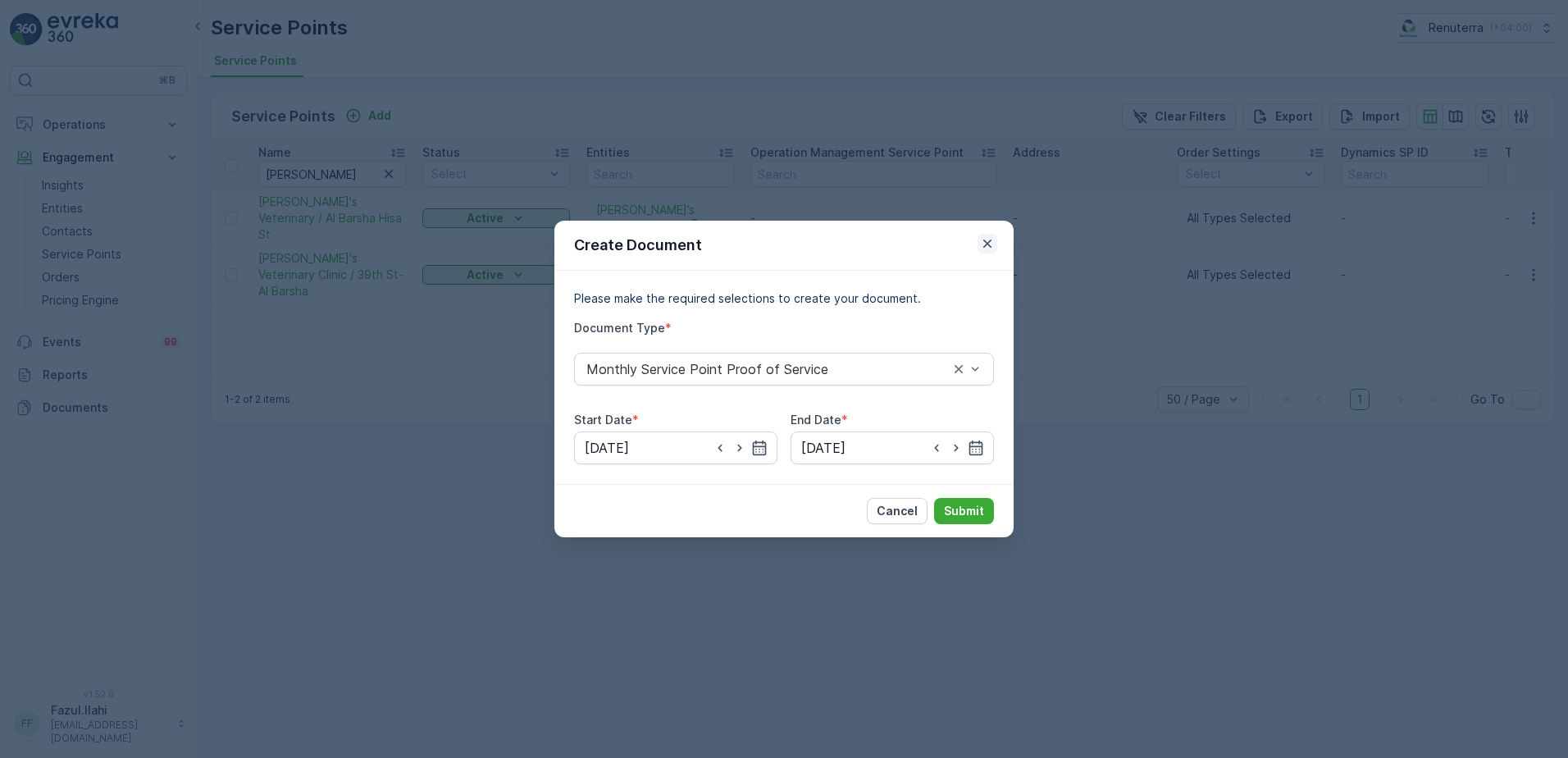
click at [982, 244] on icon "button" at bounding box center [986, 243] width 16 height 16
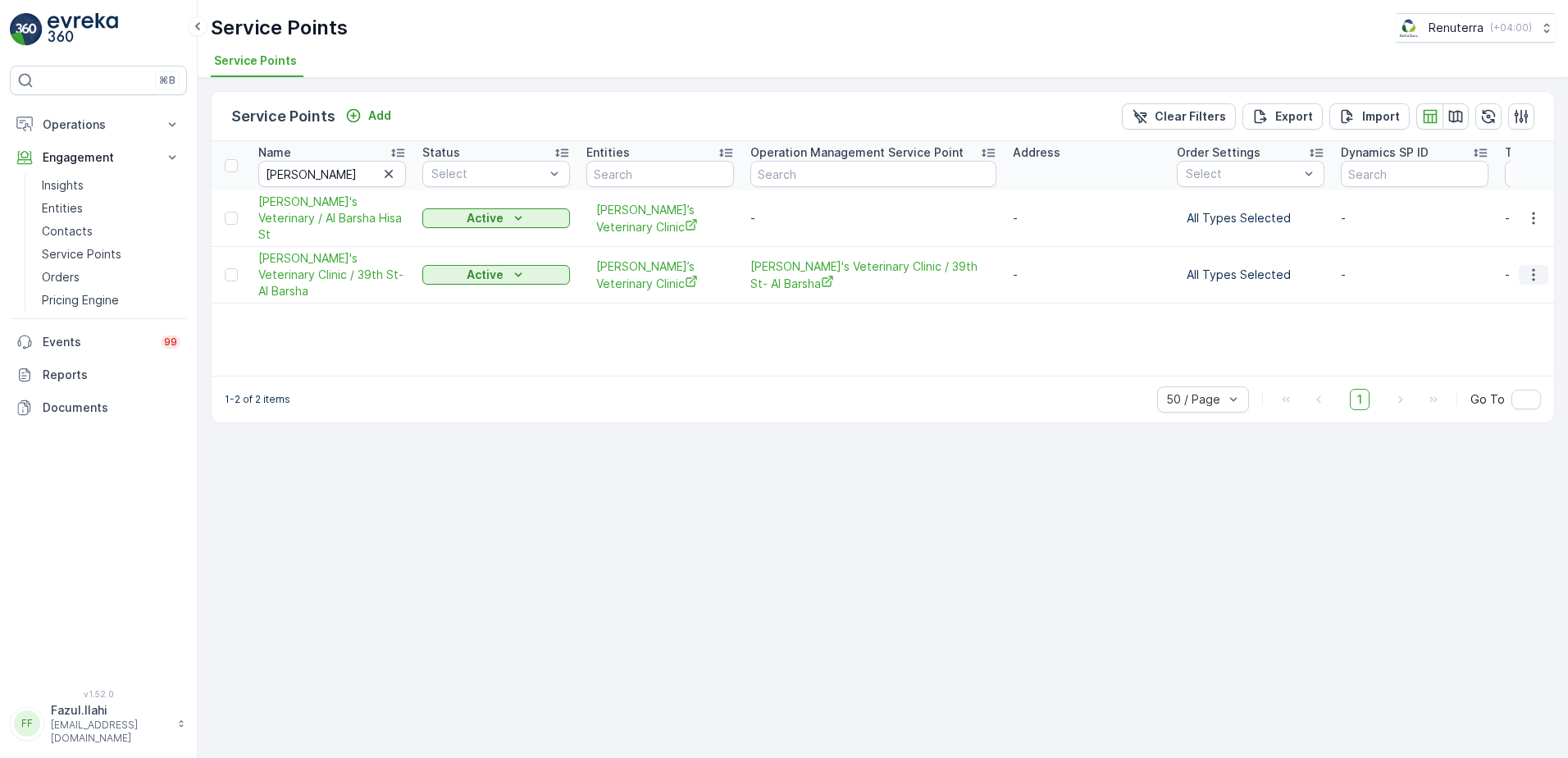
click at [1539, 267] on icon "button" at bounding box center [1533, 274] width 16 height 16
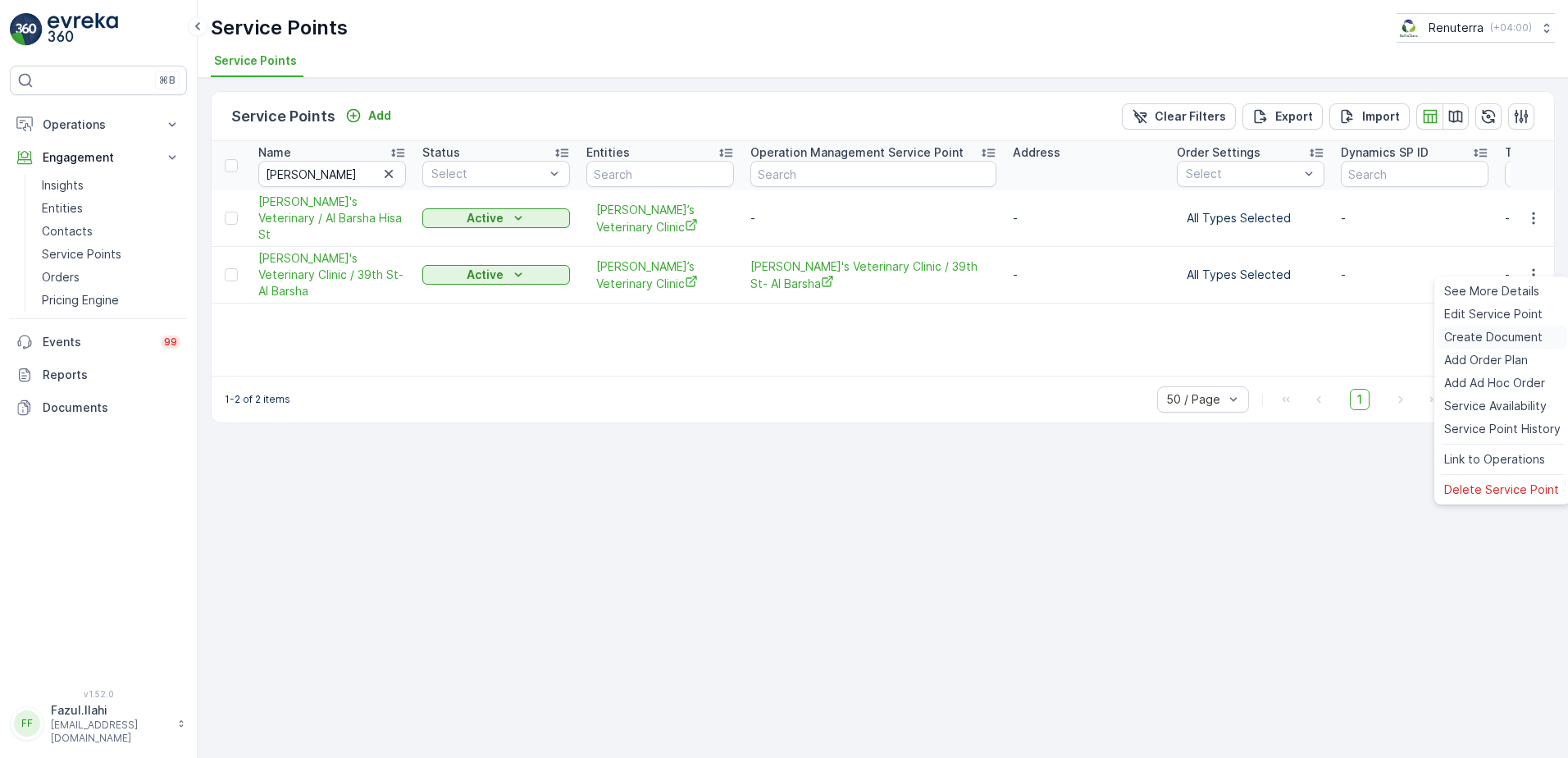
click at [1483, 329] on span "Create Document" at bounding box center [1493, 336] width 98 height 16
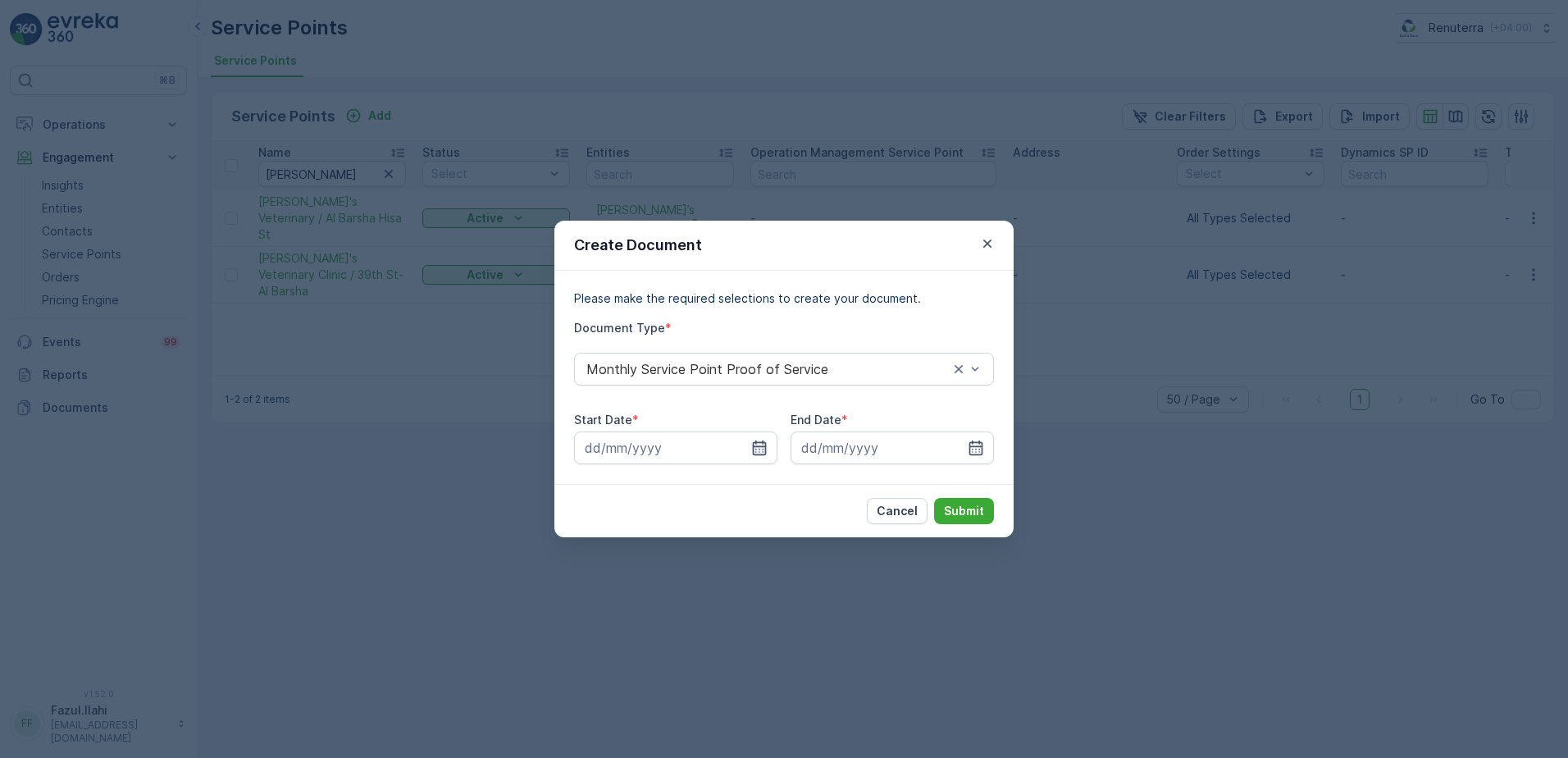
click at [753, 445] on icon "button" at bounding box center [760, 447] width 14 height 14
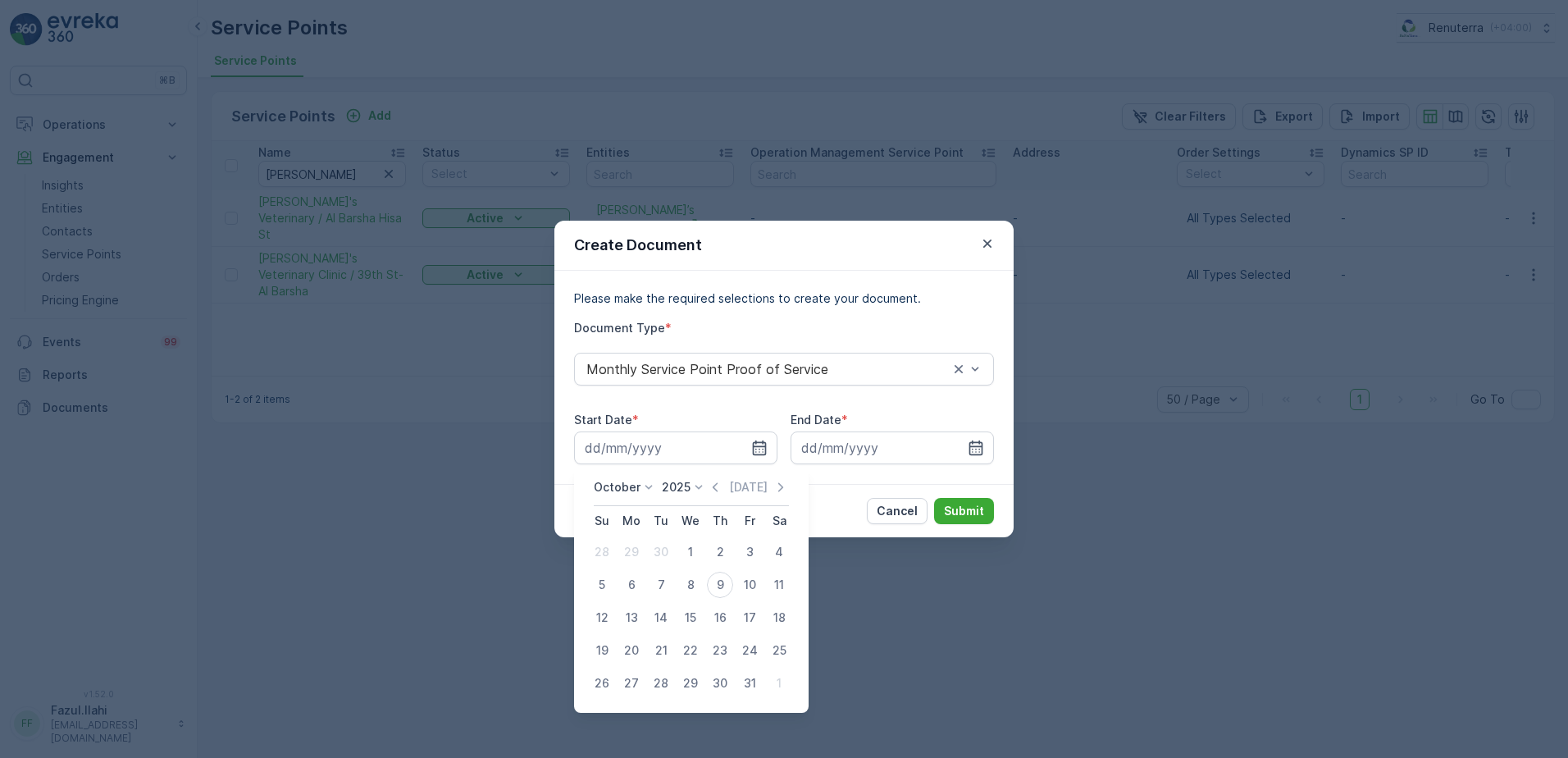
drag, startPoint x: 713, startPoint y: 490, endPoint x: 685, endPoint y: 536, distance: 53.9
click at [710, 488] on div "October 2025 Today" at bounding box center [691, 492] width 195 height 27
click at [717, 486] on icon "button" at bounding box center [715, 486] width 5 height 9
click at [640, 553] on div "1" at bounding box center [631, 552] width 26 height 26
type input "01.09.2025"
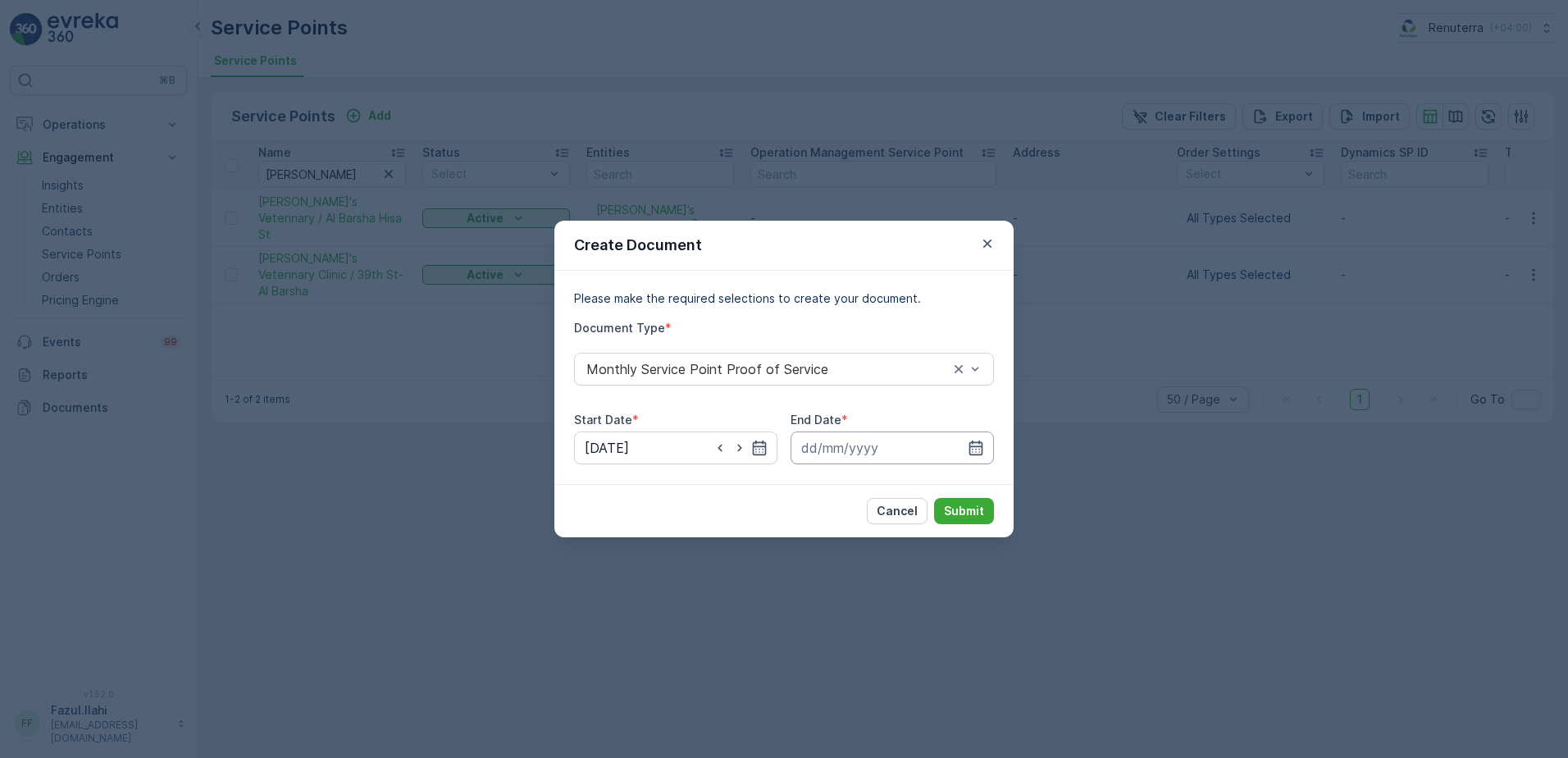
click at [968, 458] on input at bounding box center [892, 447] width 204 height 33
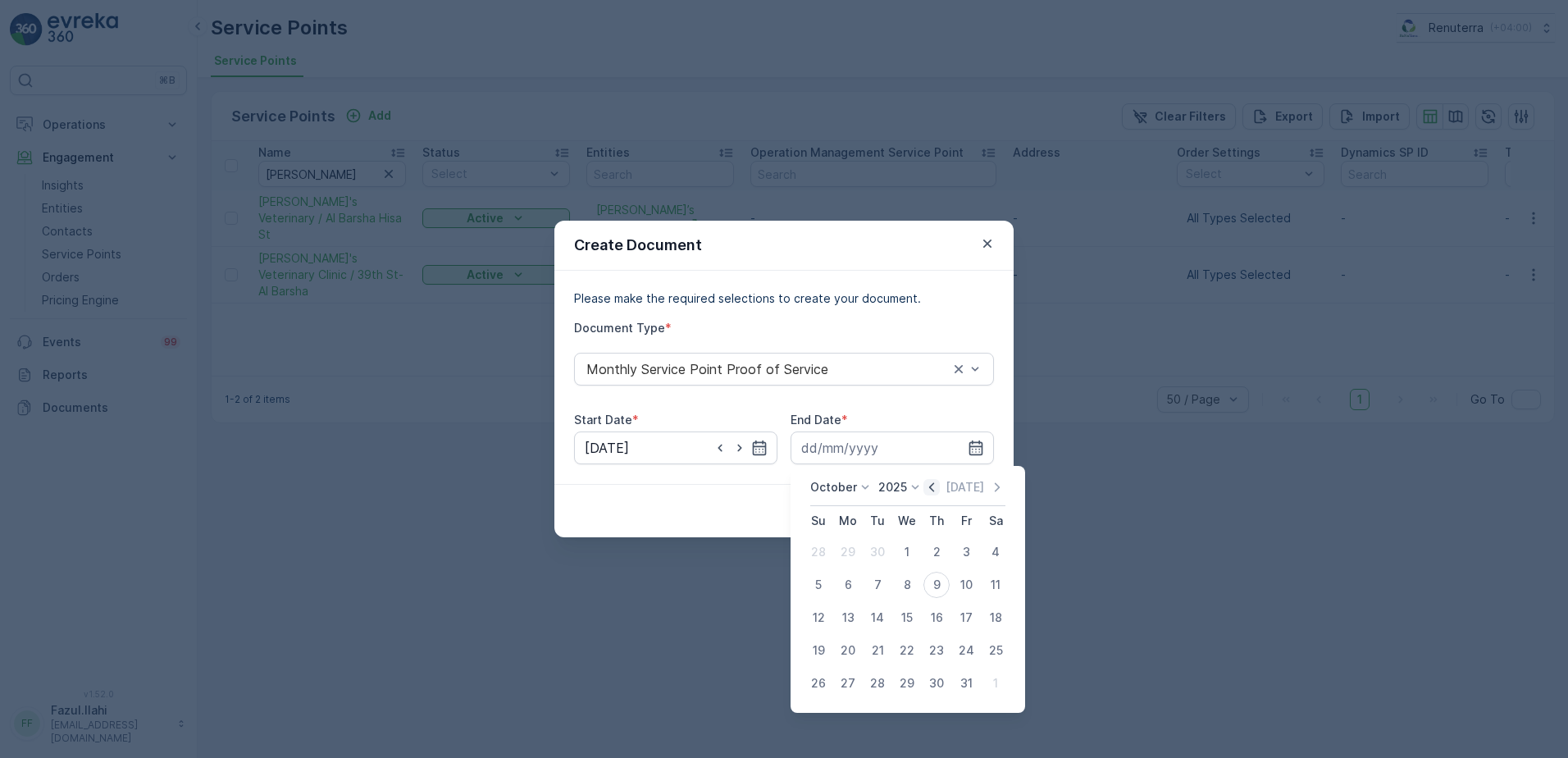
click at [940, 485] on icon "button" at bounding box center [931, 486] width 16 height 16
click at [881, 679] on div "30" at bounding box center [877, 682] width 26 height 26
type input "30.09.2025"
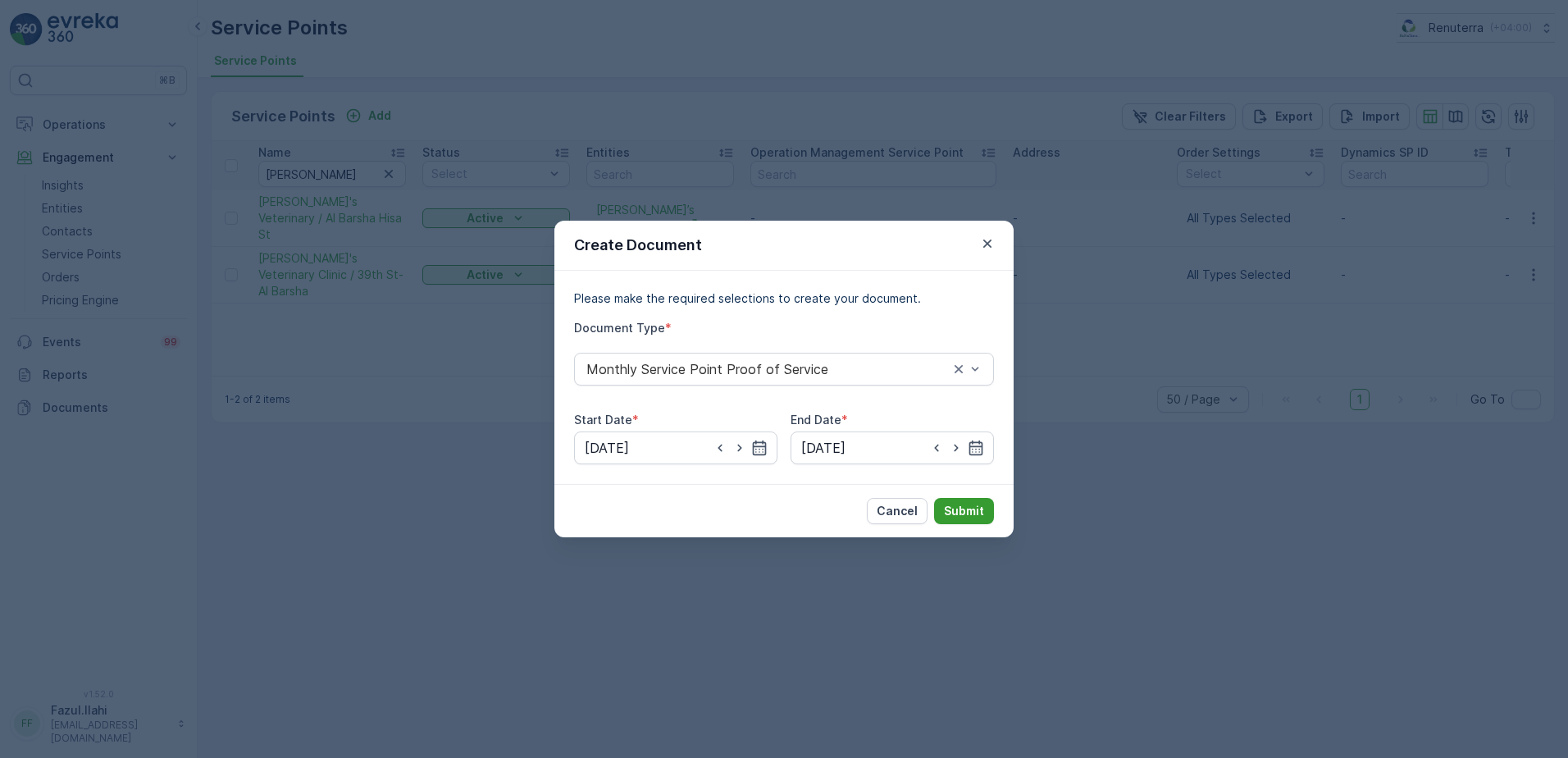
click at [964, 501] on button "Submit" at bounding box center [964, 510] width 60 height 26
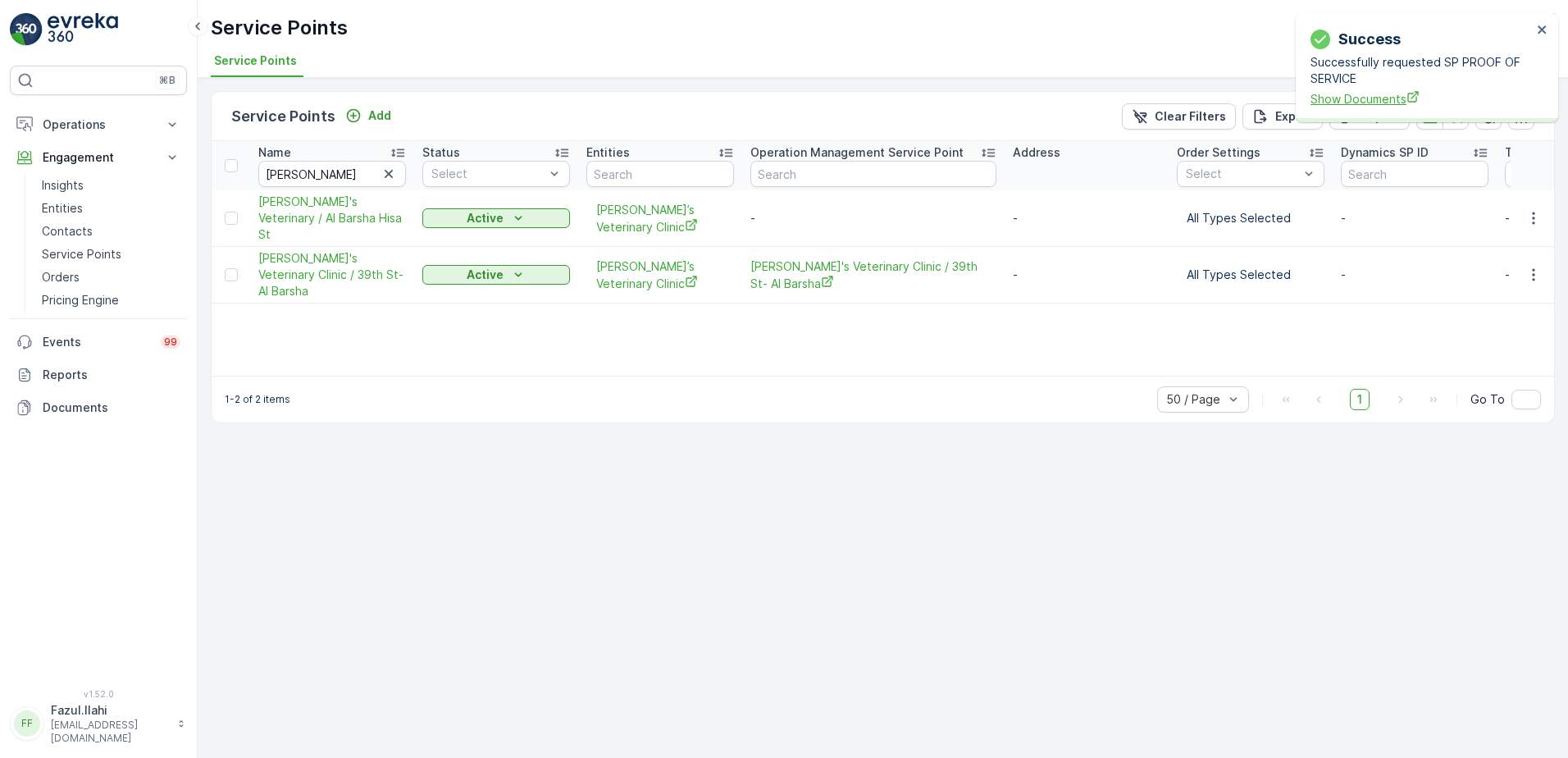
click at [1366, 94] on span "Show Documents" at bounding box center [1421, 98] width 222 height 17
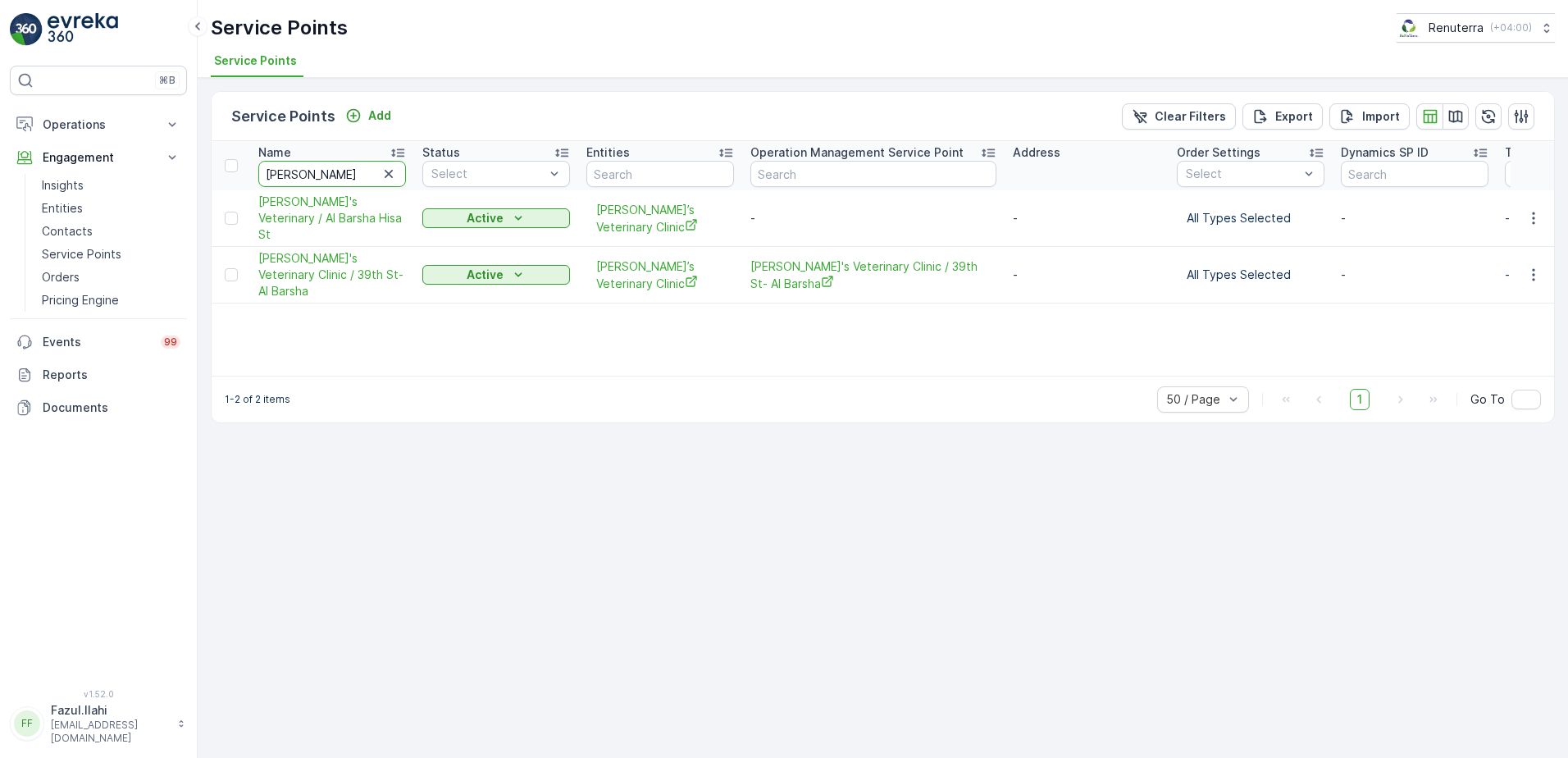
click at [334, 176] on input "Mike" at bounding box center [332, 173] width 148 height 26
type input "centa"
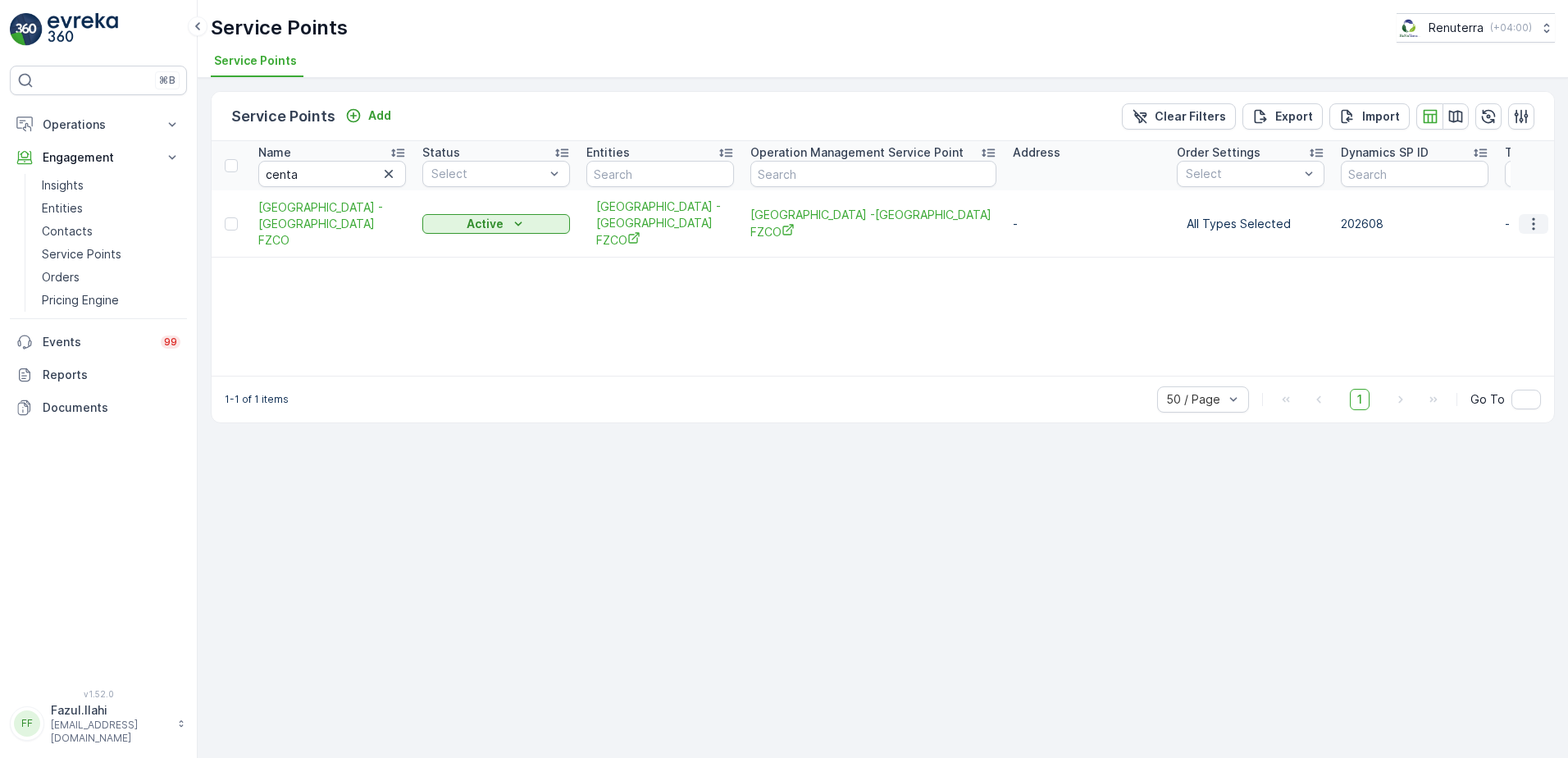
click at [1537, 216] on icon "button" at bounding box center [1533, 223] width 16 height 16
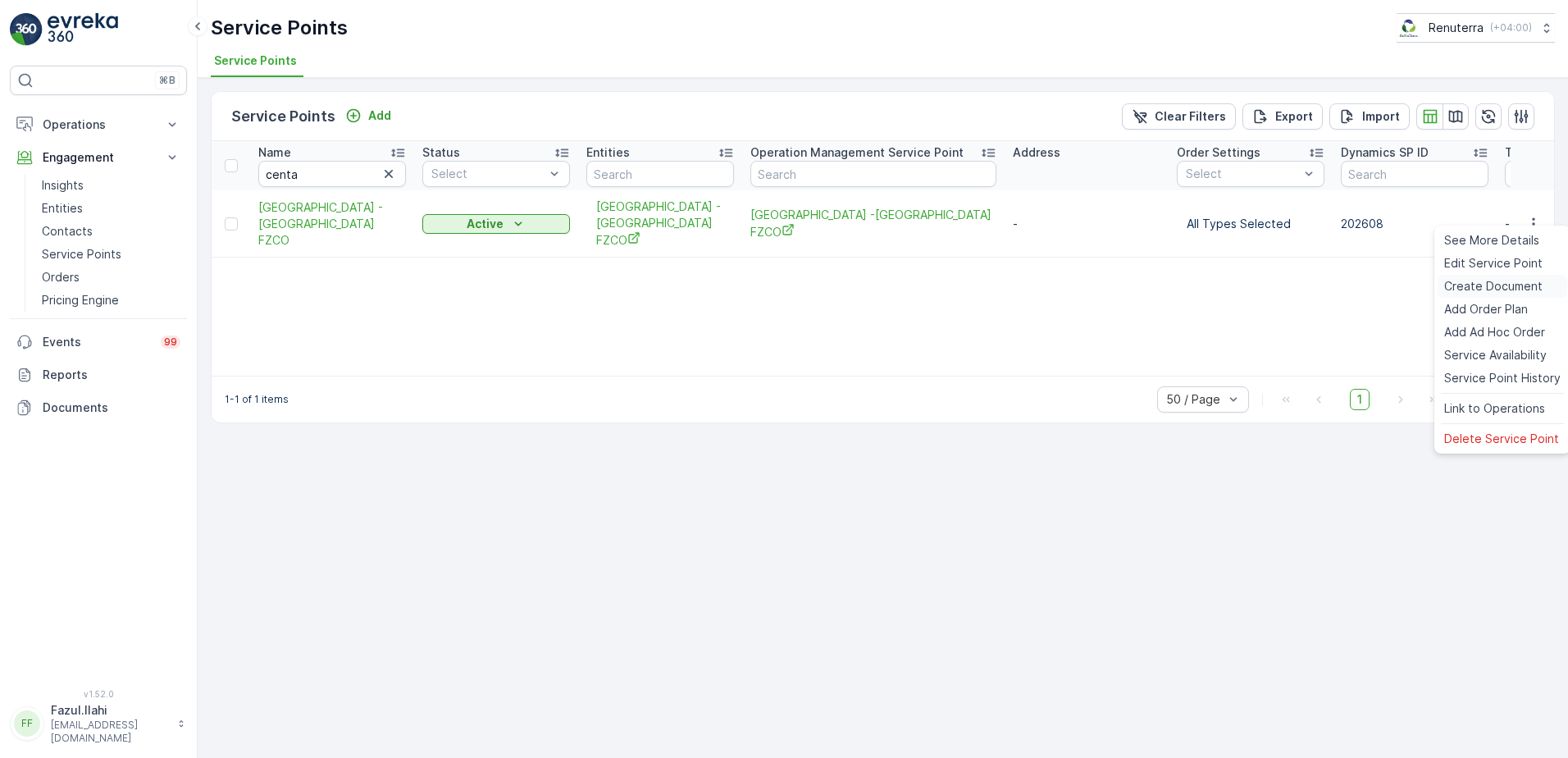
click at [1485, 284] on span "Create Document" at bounding box center [1493, 285] width 98 height 16
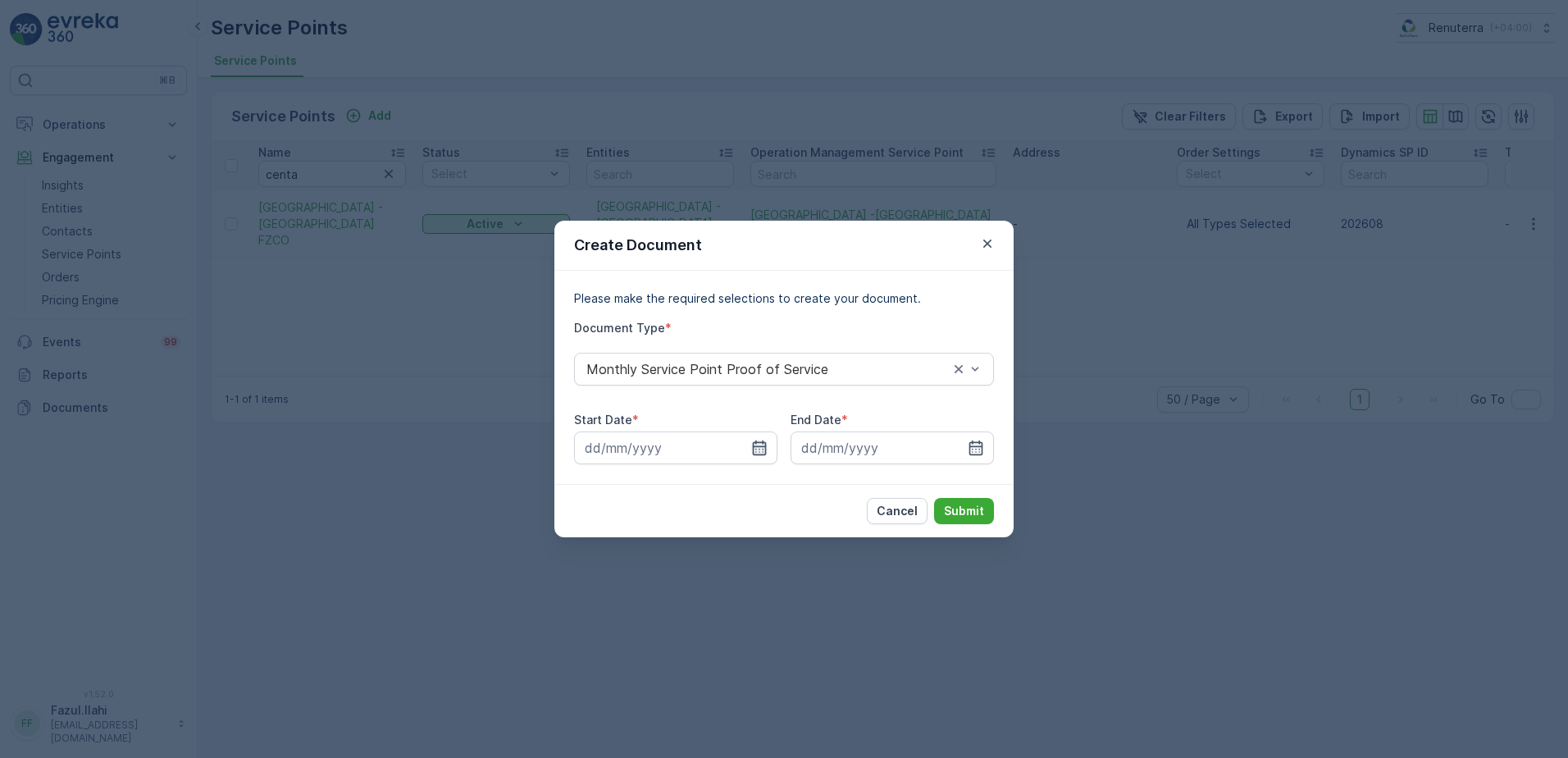
click at [754, 451] on icon "button" at bounding box center [760, 447] width 14 height 14
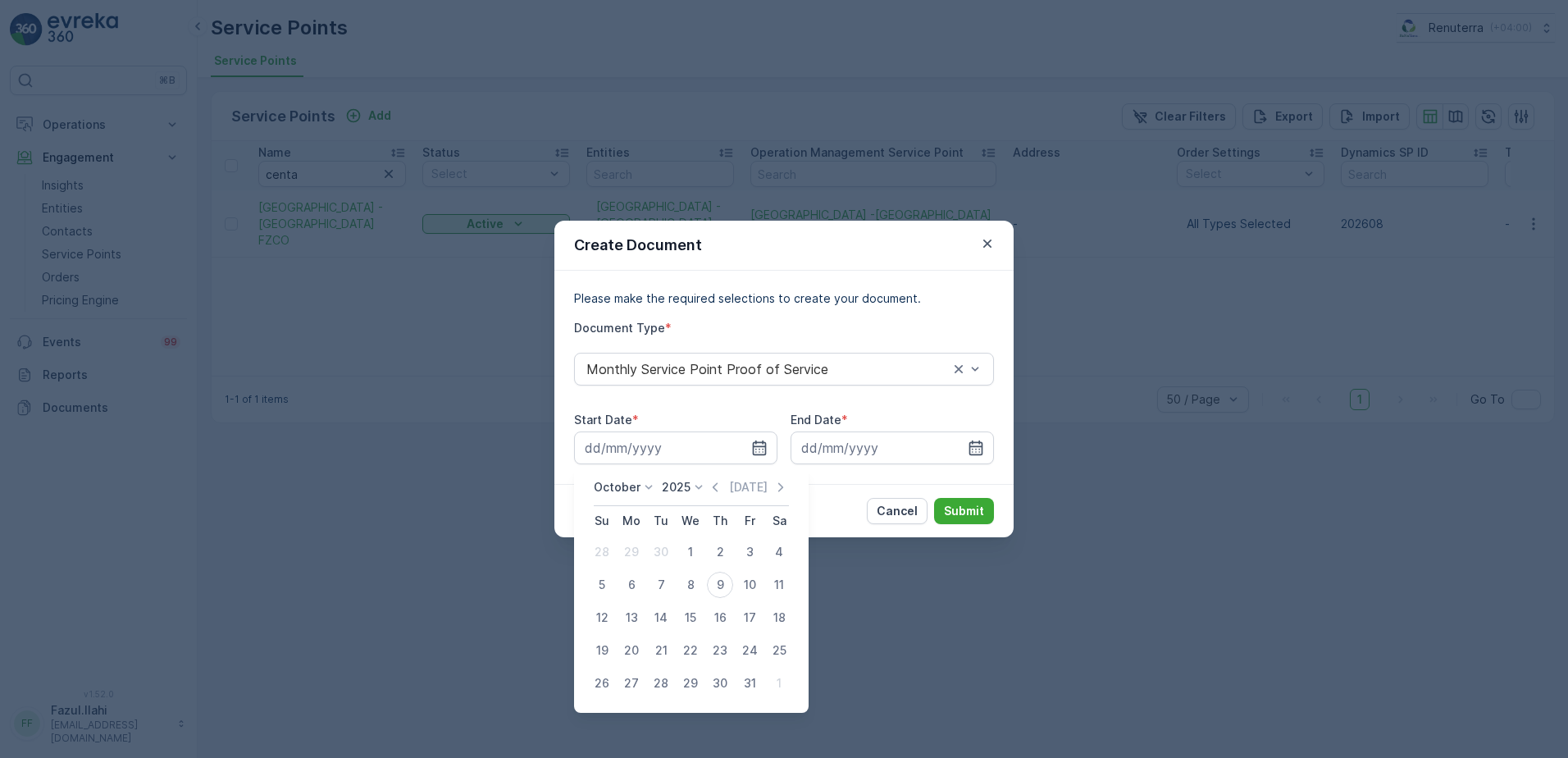
click at [712, 484] on icon "button" at bounding box center [715, 486] width 16 height 16
click at [638, 550] on div "1" at bounding box center [631, 552] width 26 height 26
type input "01.09.2025"
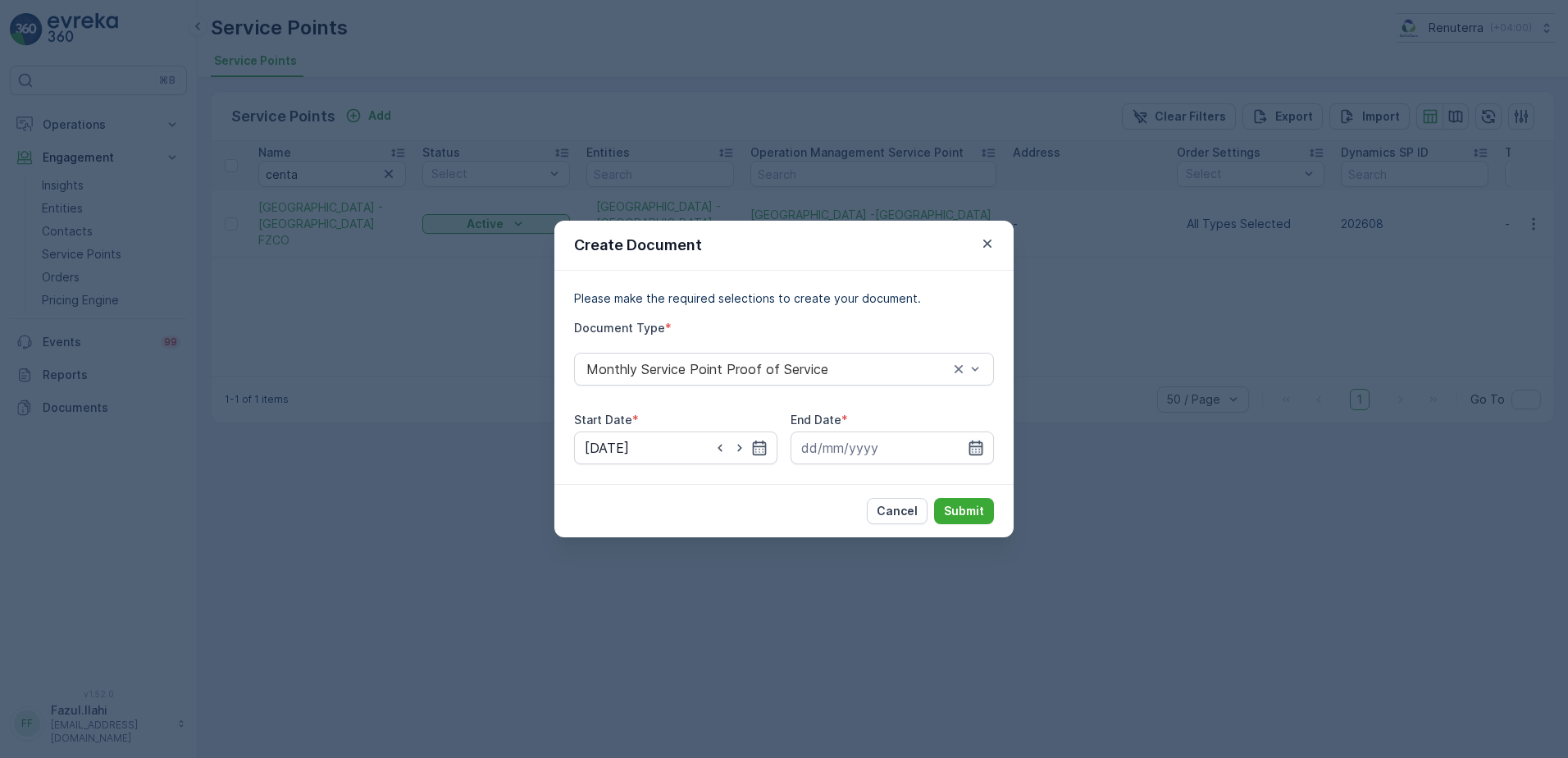
click at [978, 450] on icon "button" at bounding box center [975, 447] width 16 height 16
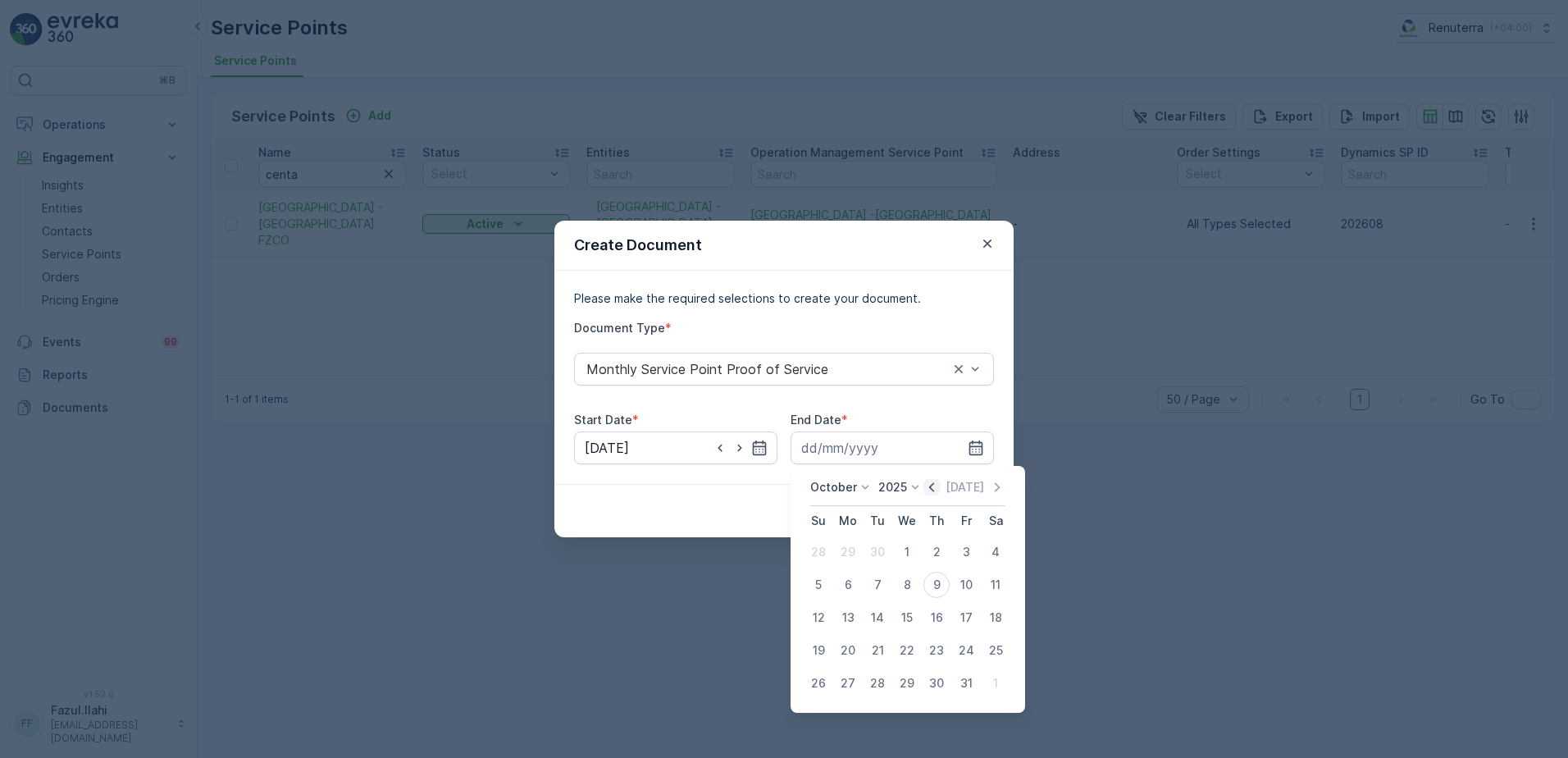
click at [940, 491] on icon "button" at bounding box center [931, 486] width 16 height 16
click at [873, 684] on div "30" at bounding box center [877, 682] width 26 height 26
type input "30.09.2025"
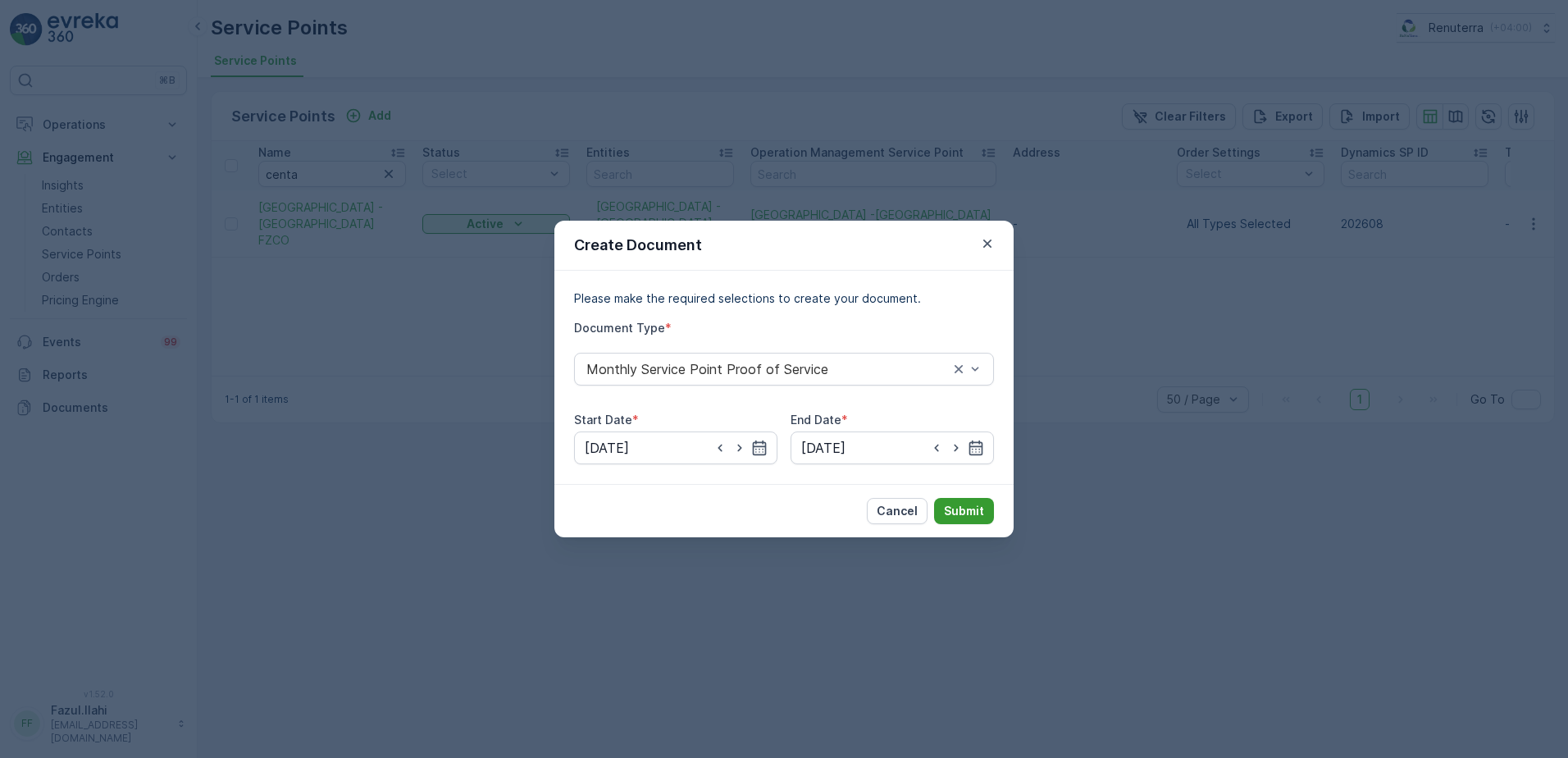
click at [975, 515] on p "Submit" at bounding box center [964, 510] width 40 height 16
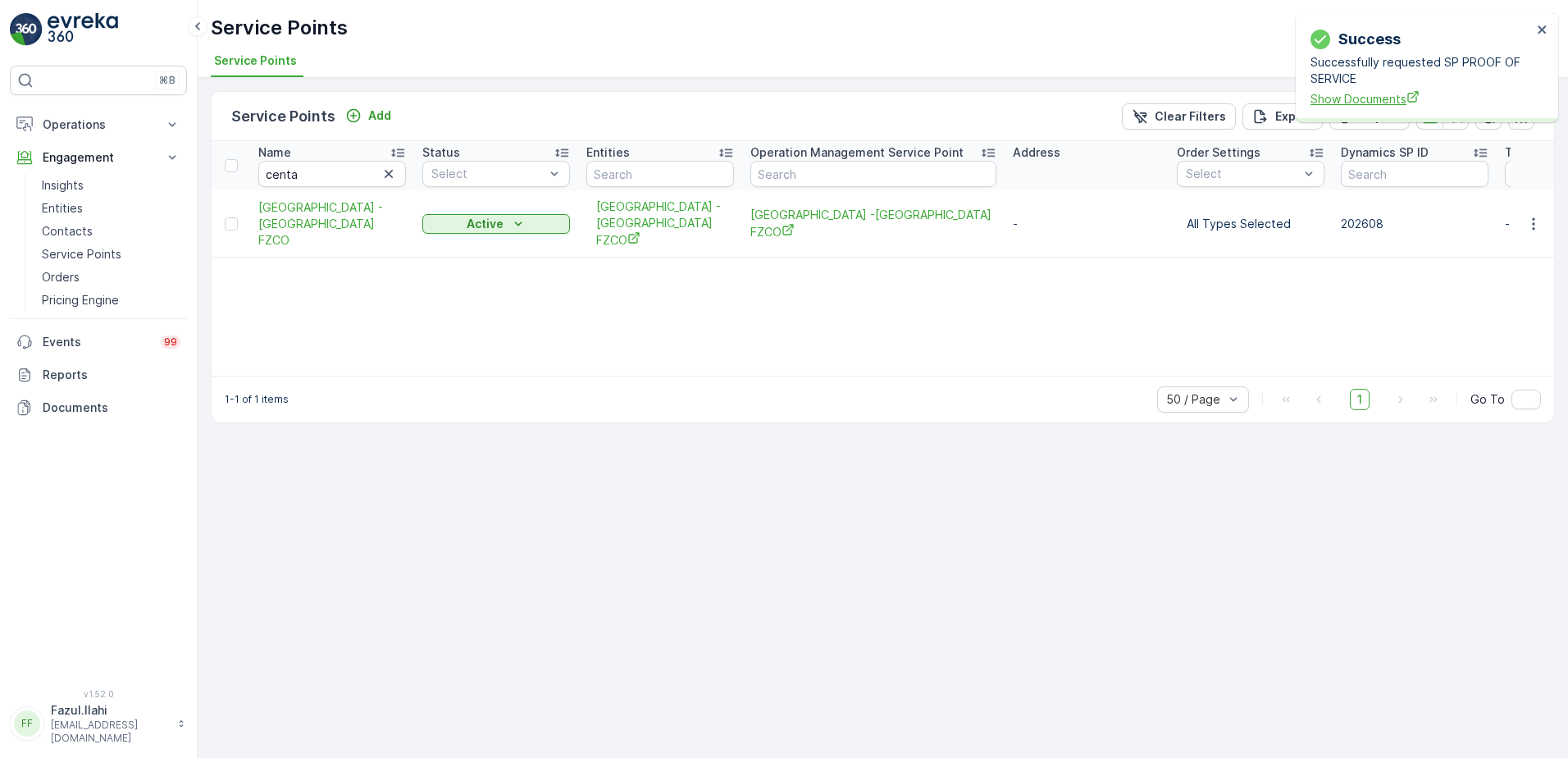
click at [1366, 98] on span "Show Documents" at bounding box center [1421, 98] width 222 height 17
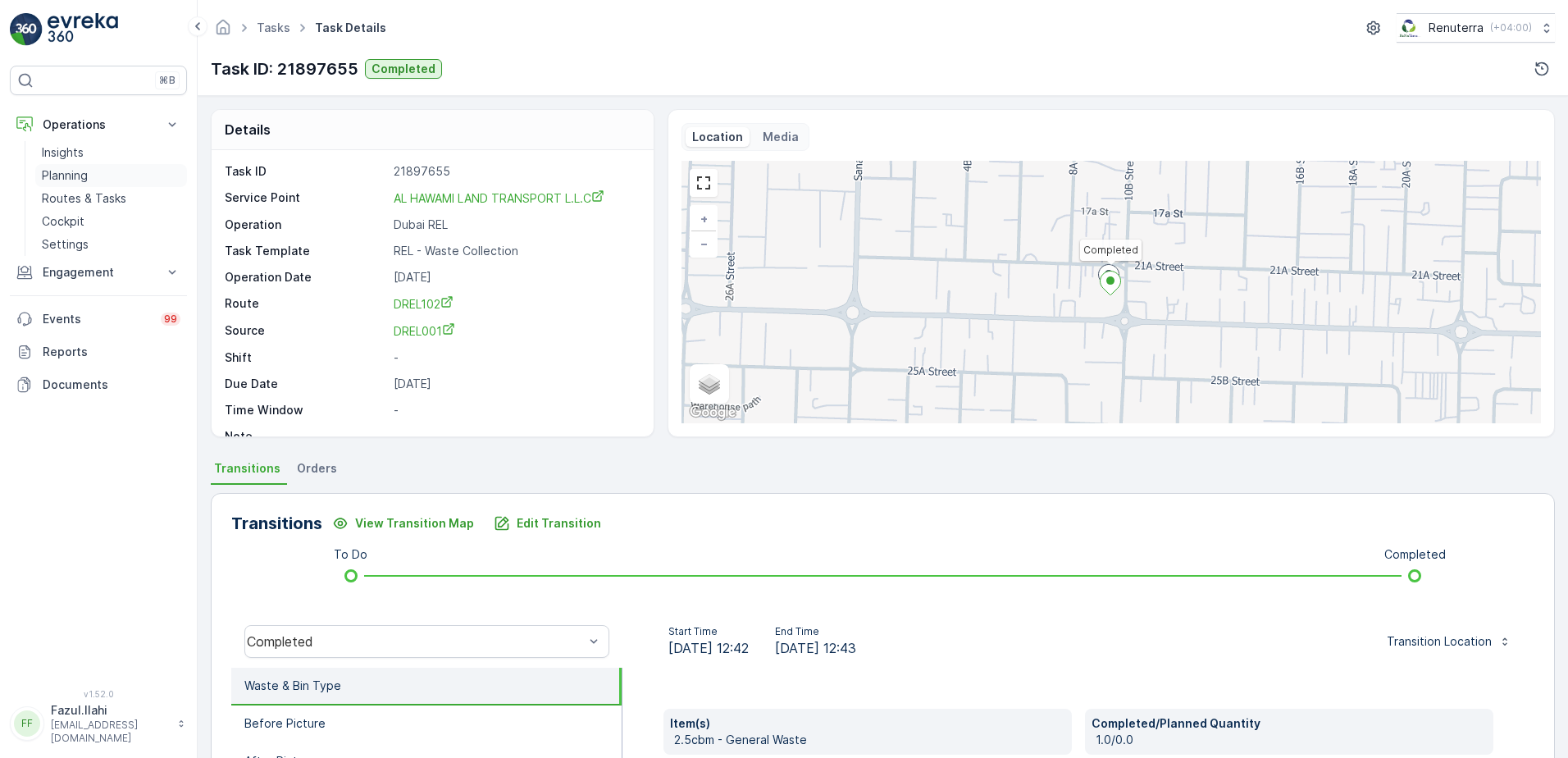
scroll to position [246, 0]
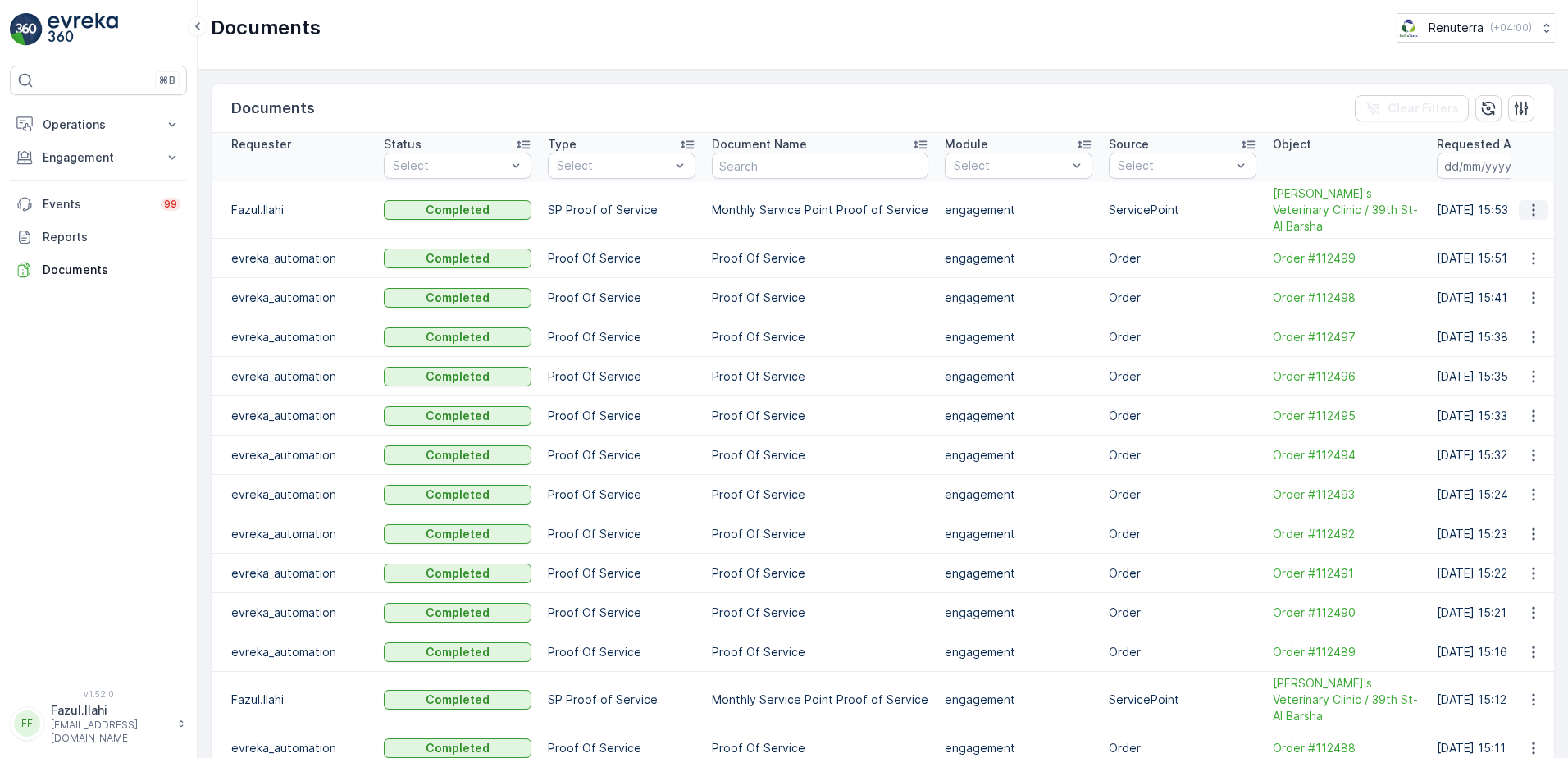
click at [1526, 202] on icon "button" at bounding box center [1533, 210] width 16 height 16
click at [1509, 224] on span "See Details" at bounding box center [1529, 226] width 63 height 16
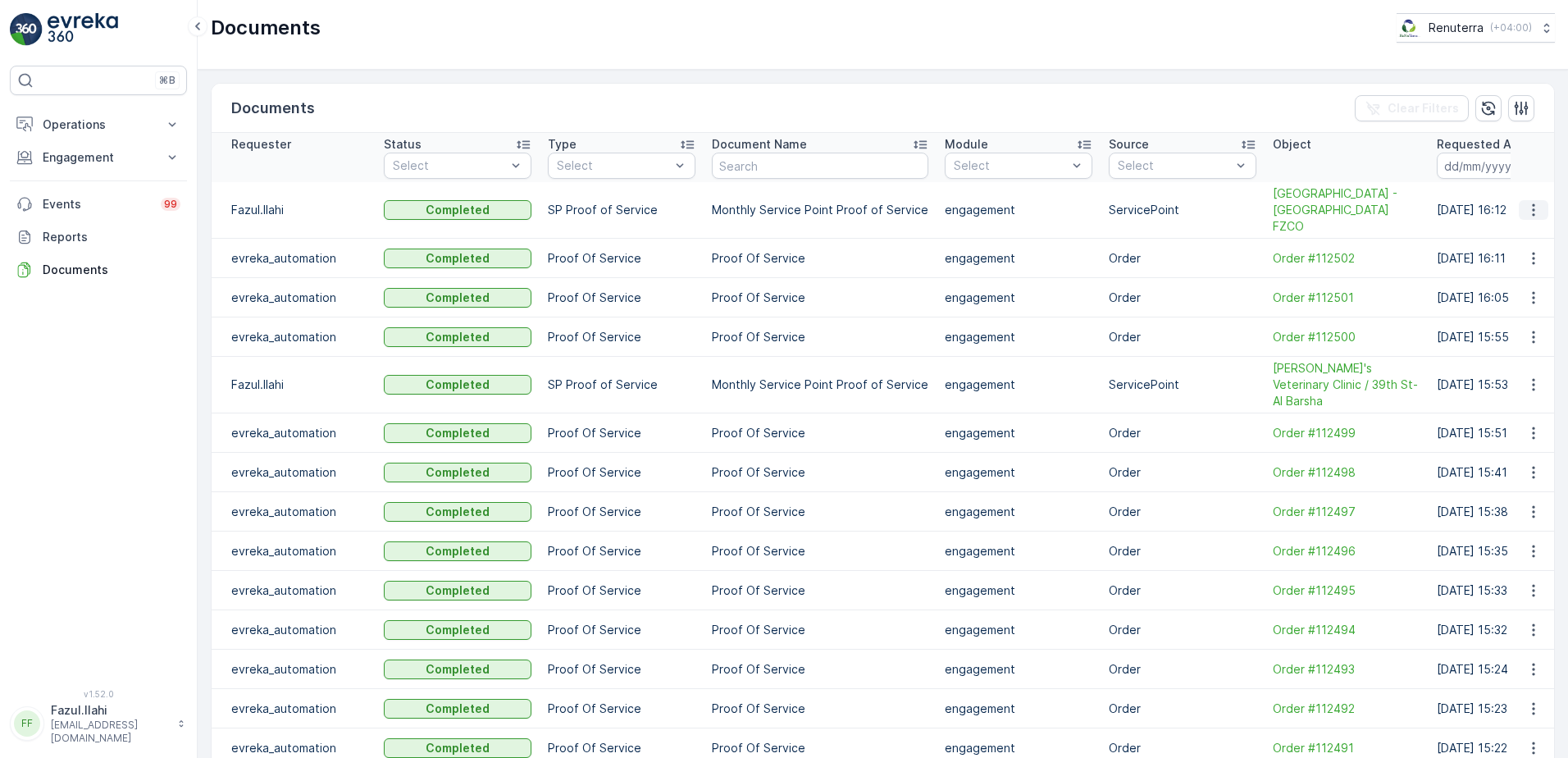
click at [1527, 204] on icon "button" at bounding box center [1533, 210] width 16 height 16
click at [1519, 235] on div "See Details" at bounding box center [1529, 226] width 76 height 23
